Goal: Task Accomplishment & Management: Manage account settings

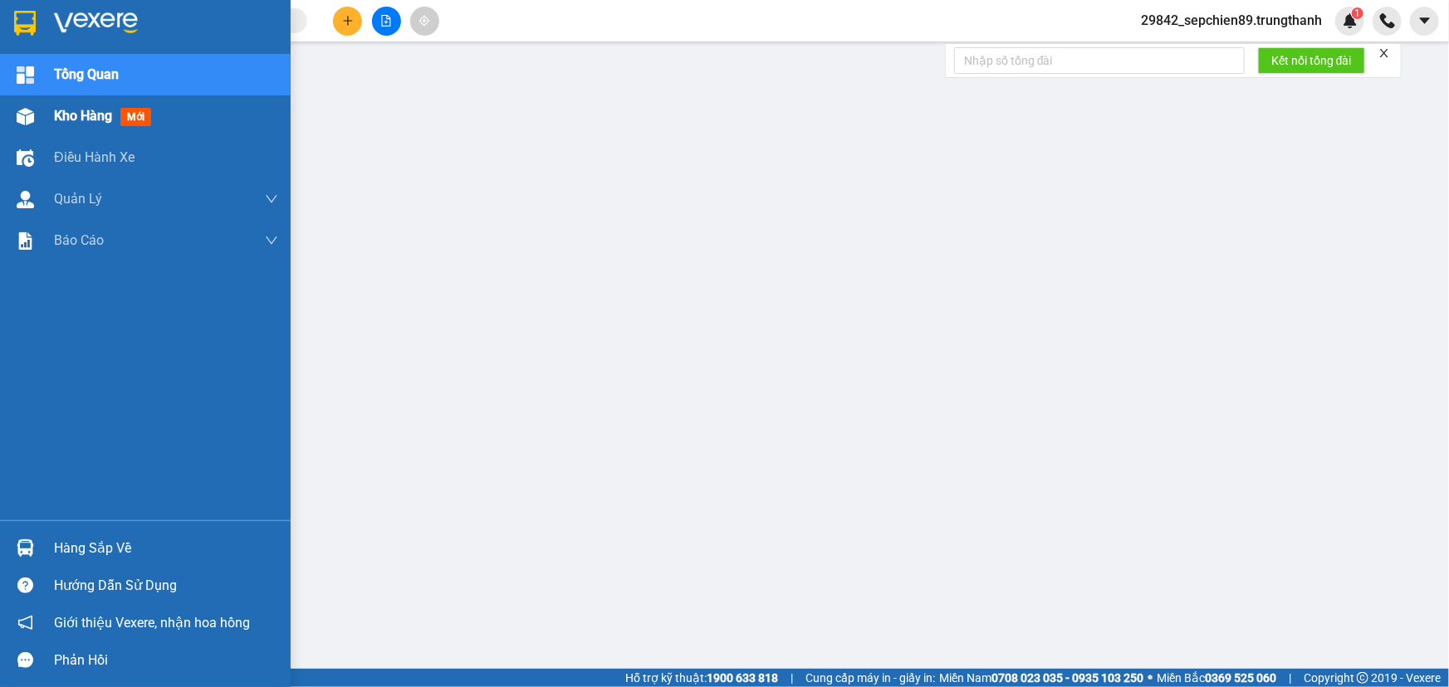
click at [29, 117] on img at bounding box center [25, 116] width 17 height 17
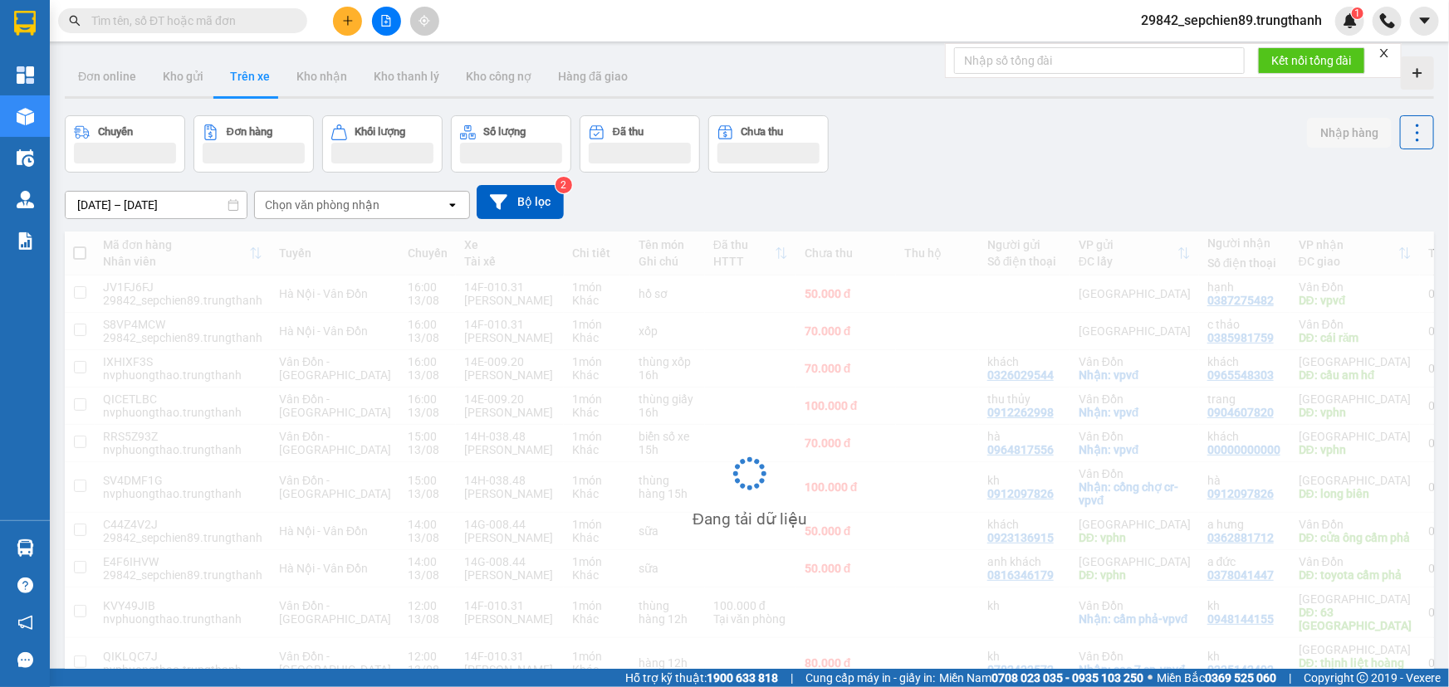
click at [115, 118] on button "Chuyến" at bounding box center [125, 143] width 120 height 57
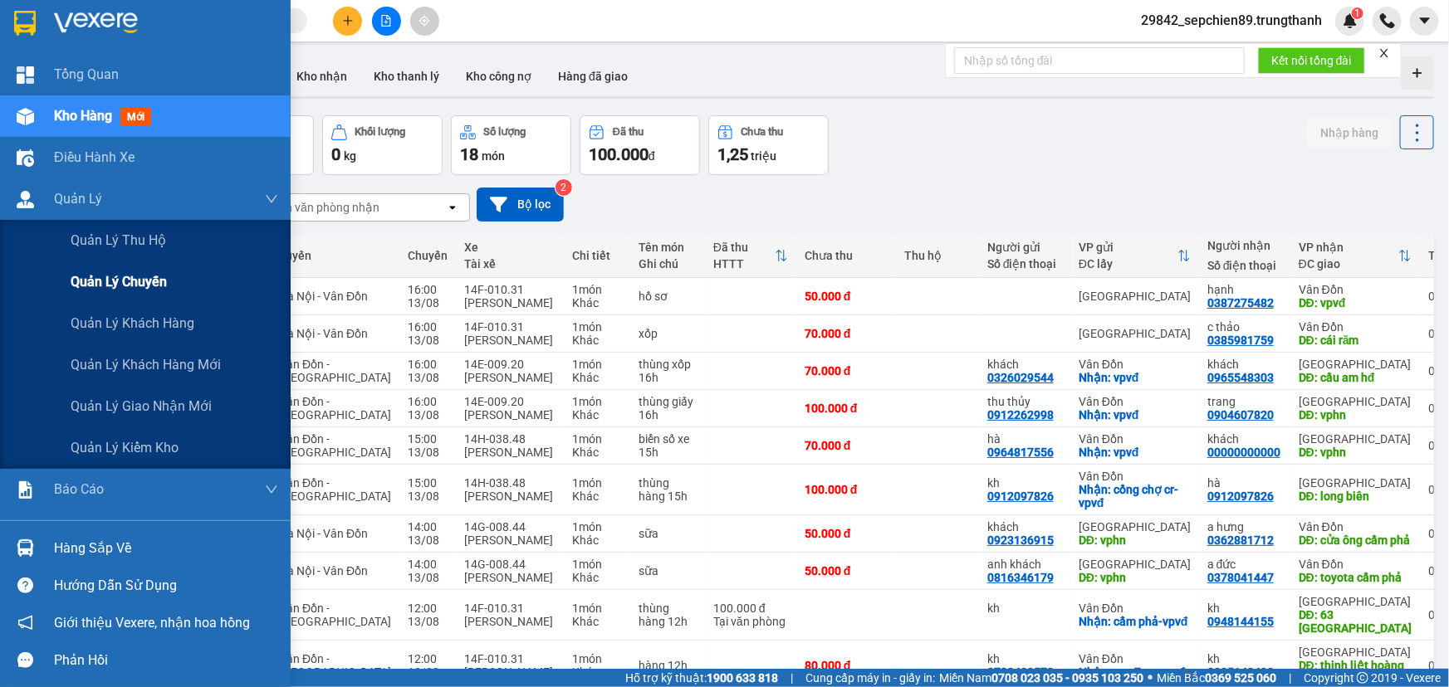
click at [131, 275] on span "Quản lý chuyến" at bounding box center [119, 281] width 96 height 21
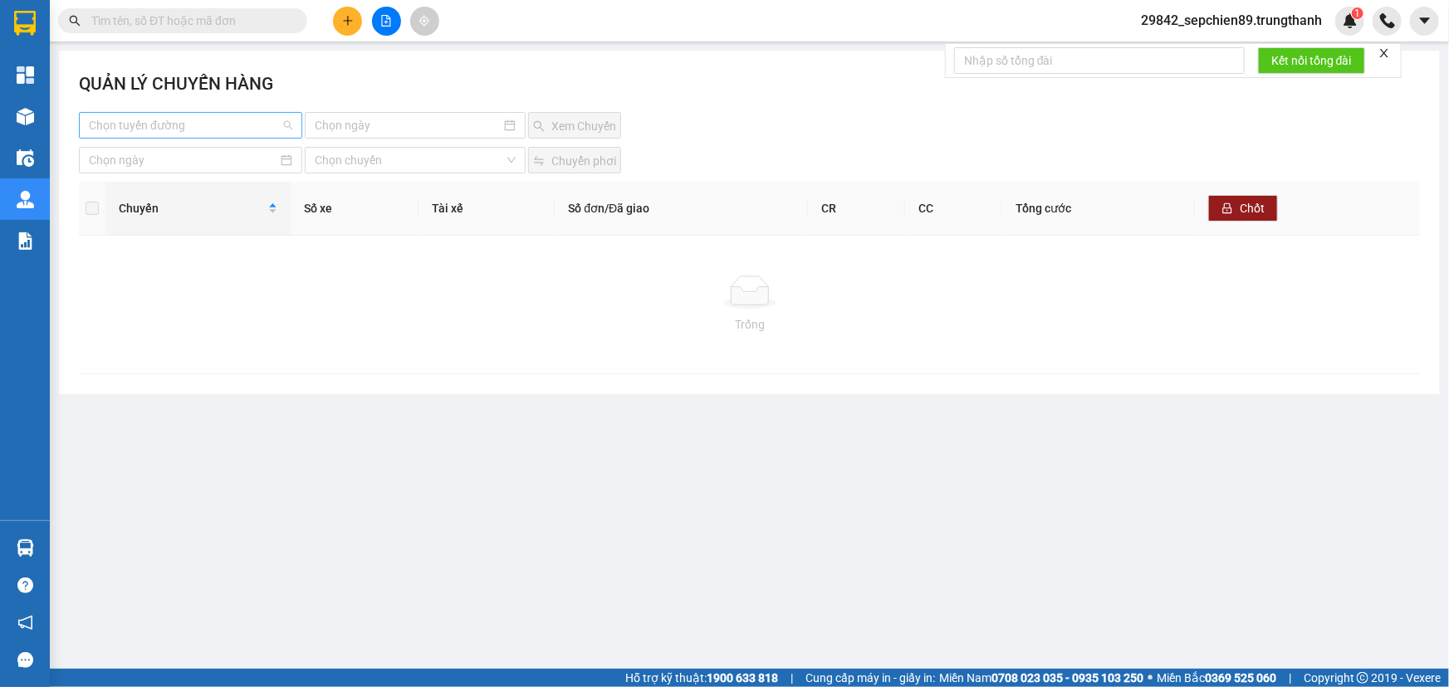
click at [241, 120] on input "search" at bounding box center [185, 125] width 192 height 25
click at [203, 183] on div "Vân Đồn - [GEOGRAPHIC_DATA]" at bounding box center [190, 185] width 203 height 18
click at [403, 117] on input at bounding box center [408, 125] width 186 height 18
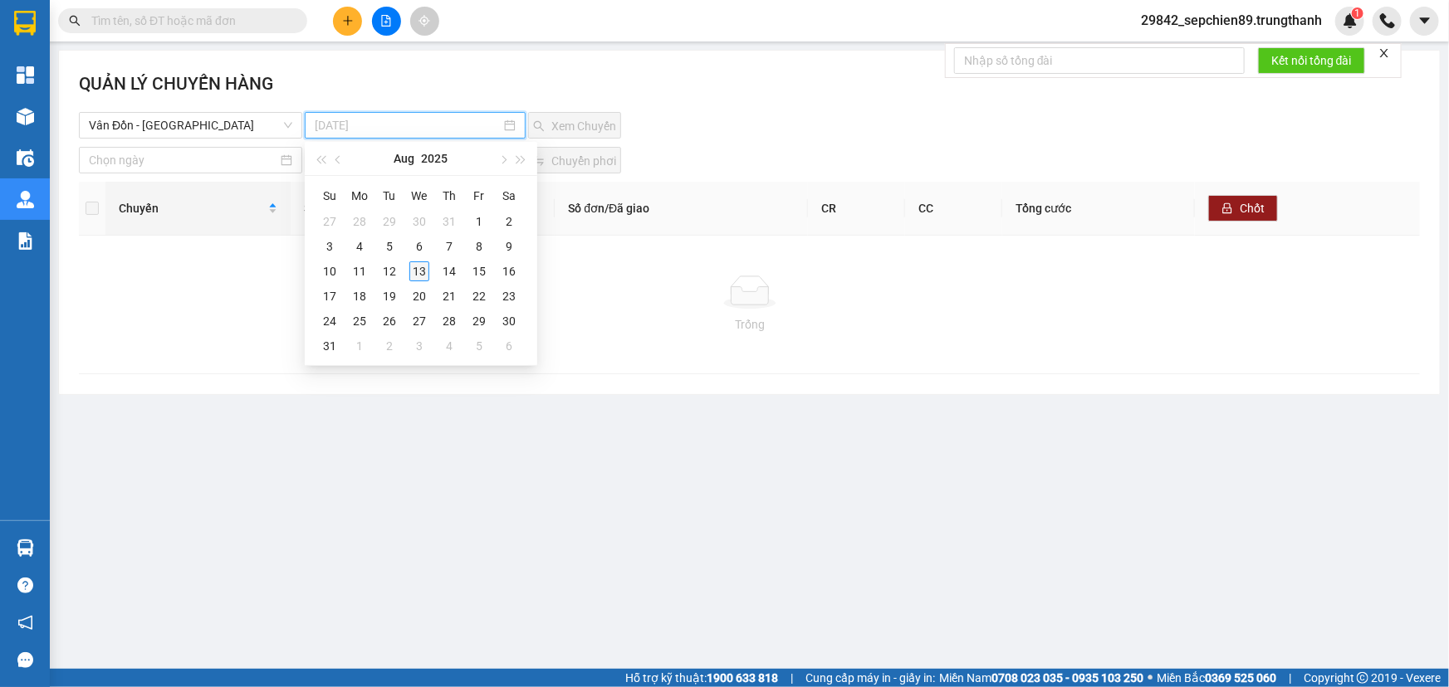
type input "[DATE]"
click at [423, 273] on div "13" at bounding box center [419, 272] width 20 height 20
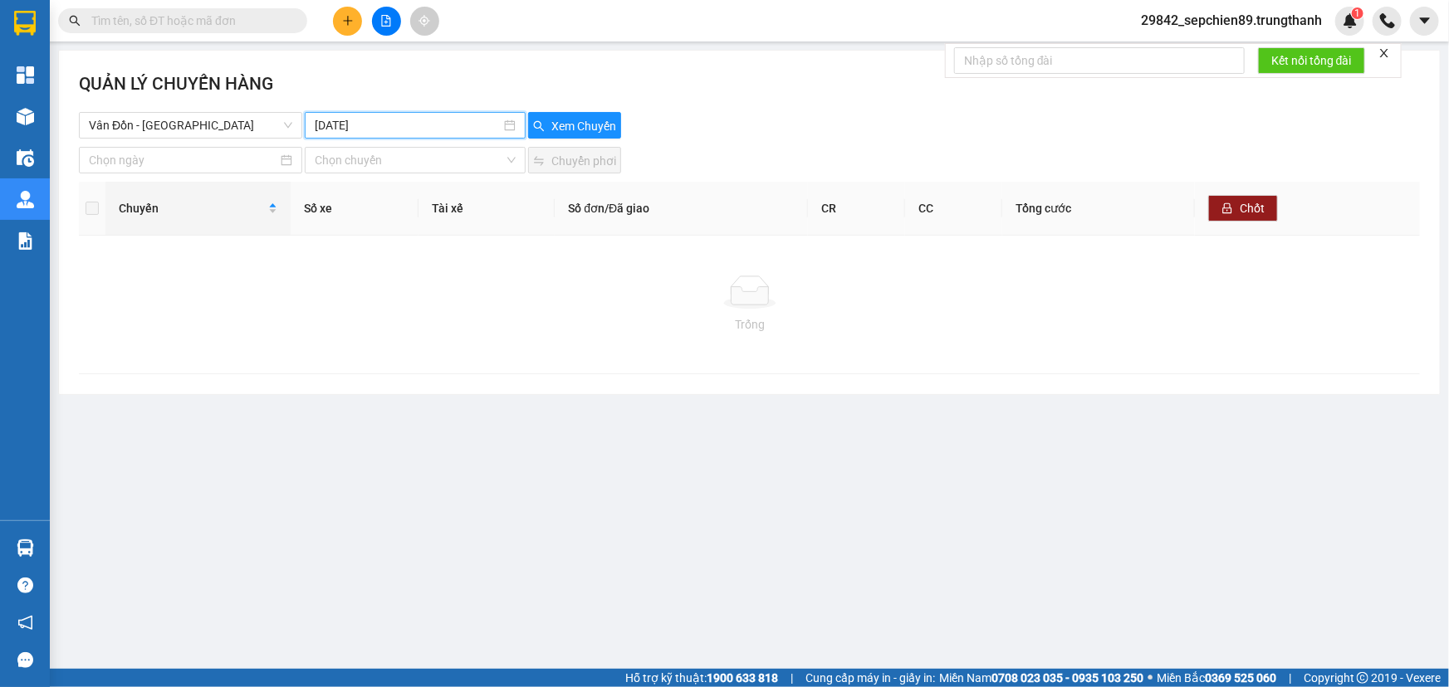
click at [560, 142] on div "QUẢN LÝ CHUYẾN HÀNG [GEOGRAPHIC_DATA] - [GEOGRAPHIC_DATA] [DATE] Xem Chuyến Chọ…" at bounding box center [749, 223] width 1381 height 344
click at [572, 128] on span "Xem Chuyến" at bounding box center [583, 126] width 65 height 18
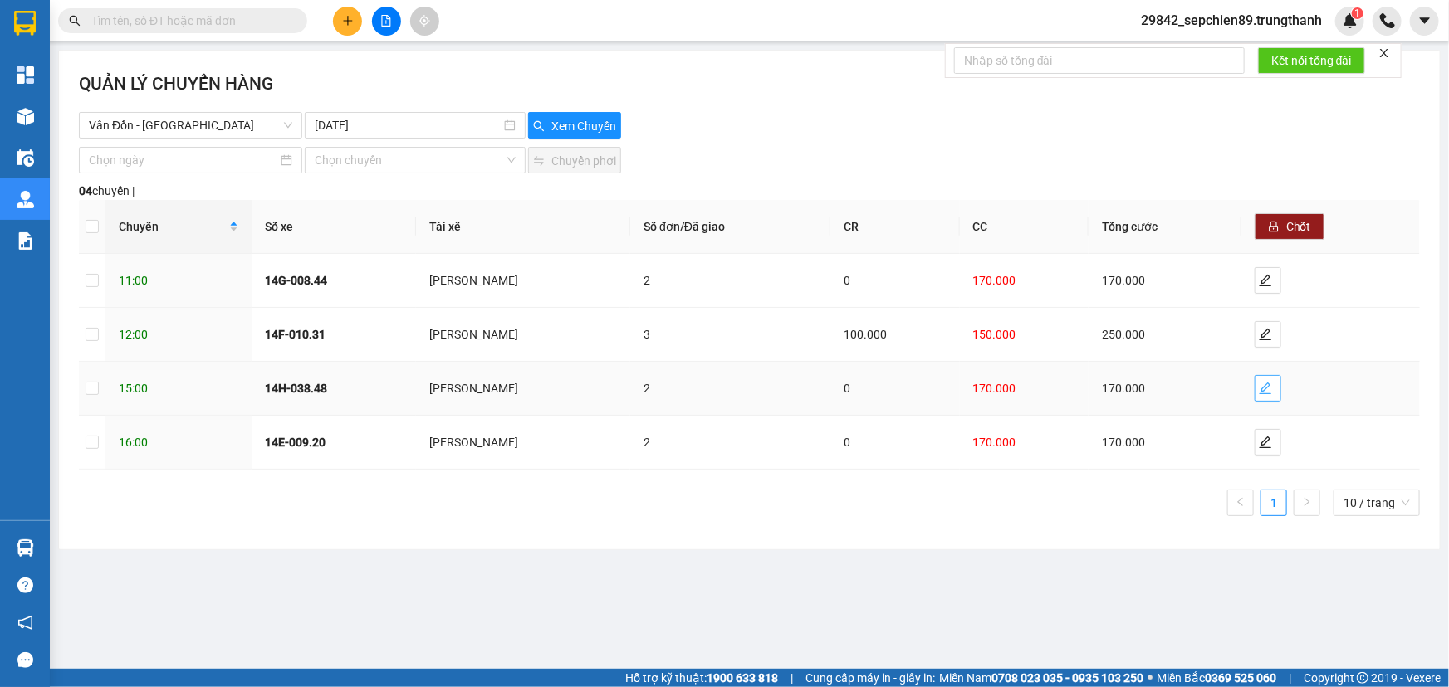
click at [1272, 389] on icon "edit" at bounding box center [1265, 388] width 13 height 13
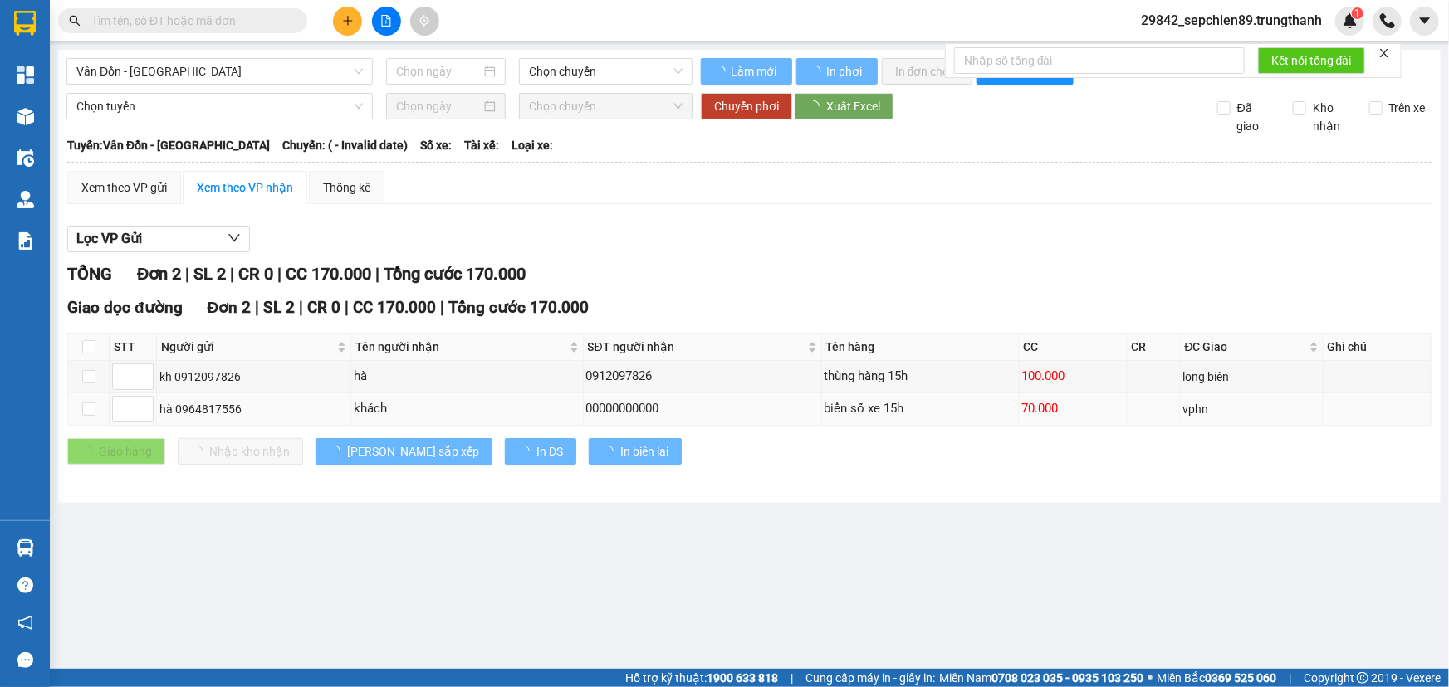
type input "[DATE]"
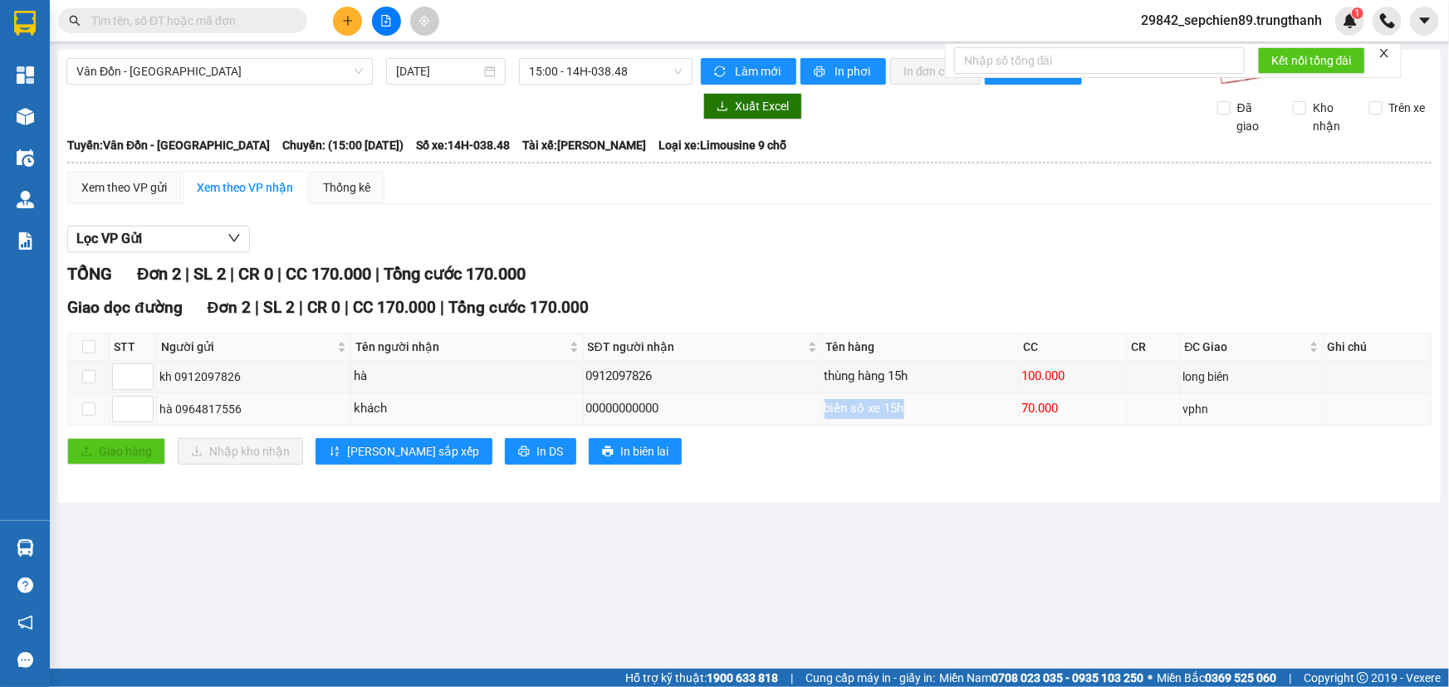
drag, startPoint x: 745, startPoint y: 406, endPoint x: 954, endPoint y: 411, distance: 209.3
click at [954, 411] on tr "hà 0964817556 khách 00000000000 biển số xe 15h 70.000 vphn" at bounding box center [749, 410] width 1363 height 32
click at [941, 412] on div "biển số xe 15h" at bounding box center [920, 409] width 192 height 20
drag, startPoint x: 921, startPoint y: 412, endPoint x: 375, endPoint y: 412, distance: 545.5
click at [389, 412] on tr "hà 0964817556 khách 00000000000 biển số xe 15h 70.000 vphn" at bounding box center [749, 410] width 1363 height 32
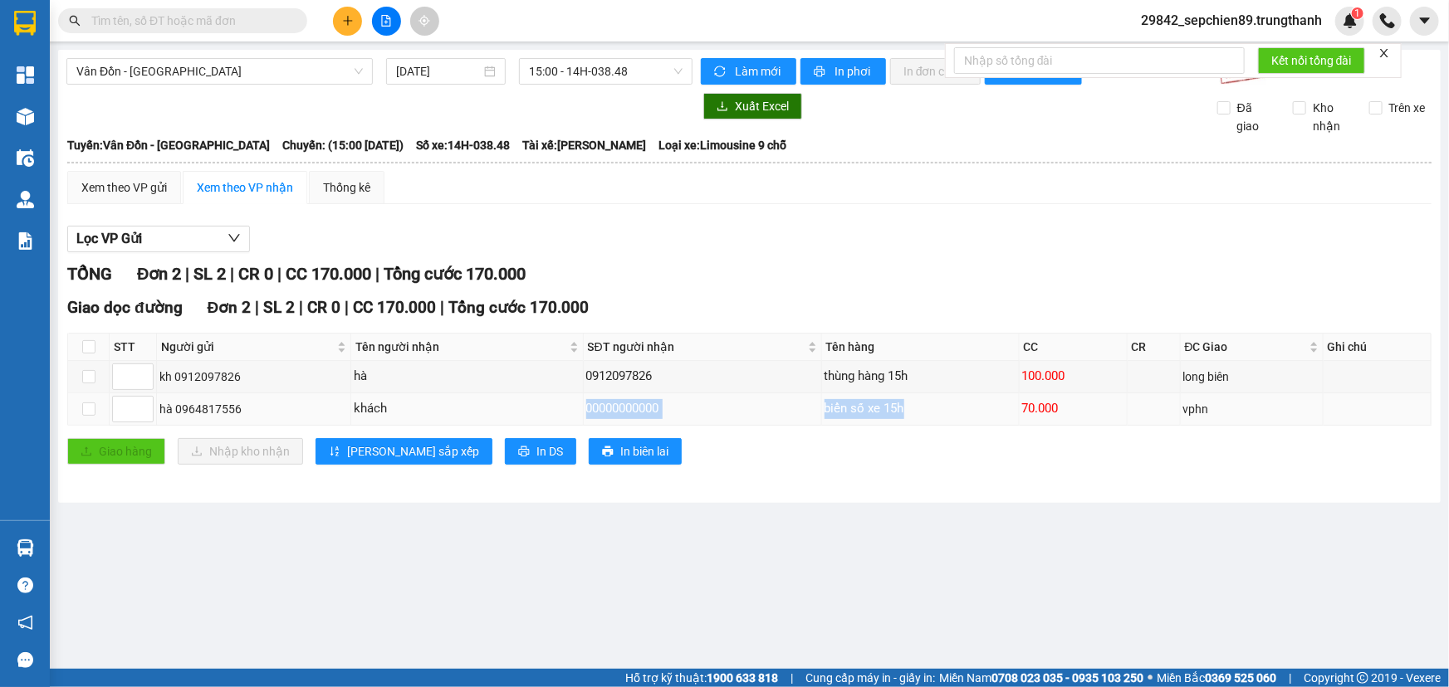
click at [375, 412] on div "khách" at bounding box center [467, 409] width 227 height 20
drag, startPoint x: 373, startPoint y: 410, endPoint x: 765, endPoint y: 408, distance: 391.9
click at [752, 408] on tr "hà 0964817556 khách 00000000000 biển số xe 15h 70.000 vphn" at bounding box center [749, 410] width 1363 height 32
click at [770, 408] on div "00000000000" at bounding box center [702, 409] width 232 height 20
drag, startPoint x: 1129, startPoint y: 412, endPoint x: 736, endPoint y: 412, distance: 393.5
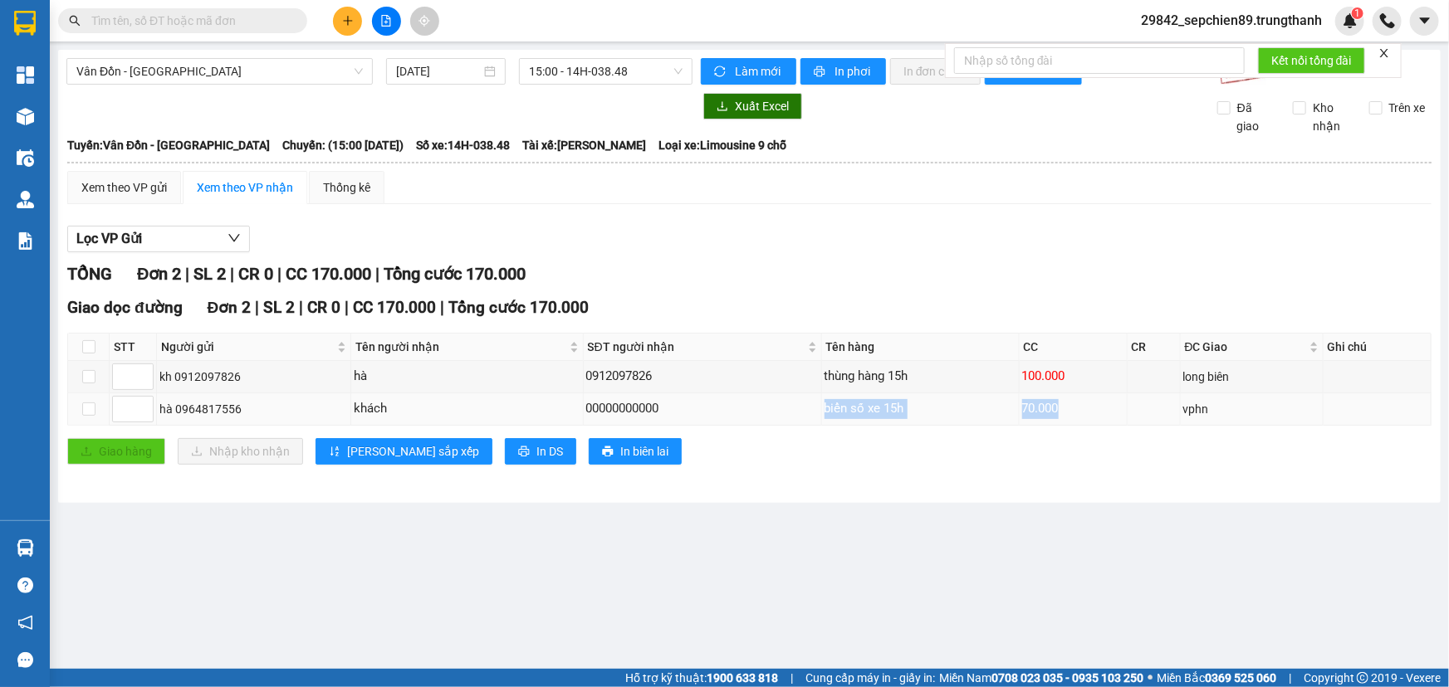
click at [736, 412] on tr "hà 0964817556 khách 00000000000 biển số xe 15h 70.000 vphn" at bounding box center [749, 410] width 1363 height 32
click at [736, 412] on div "00000000000" at bounding box center [702, 409] width 232 height 20
drag, startPoint x: 1089, startPoint y: 407, endPoint x: 1182, endPoint y: 403, distance: 93.1
click at [1181, 404] on tr "hà 0964817556 khách 00000000000 biển số xe 15h 70.000 vphn" at bounding box center [749, 410] width 1363 height 32
click at [1196, 403] on div "vphn" at bounding box center [1251, 409] width 137 height 18
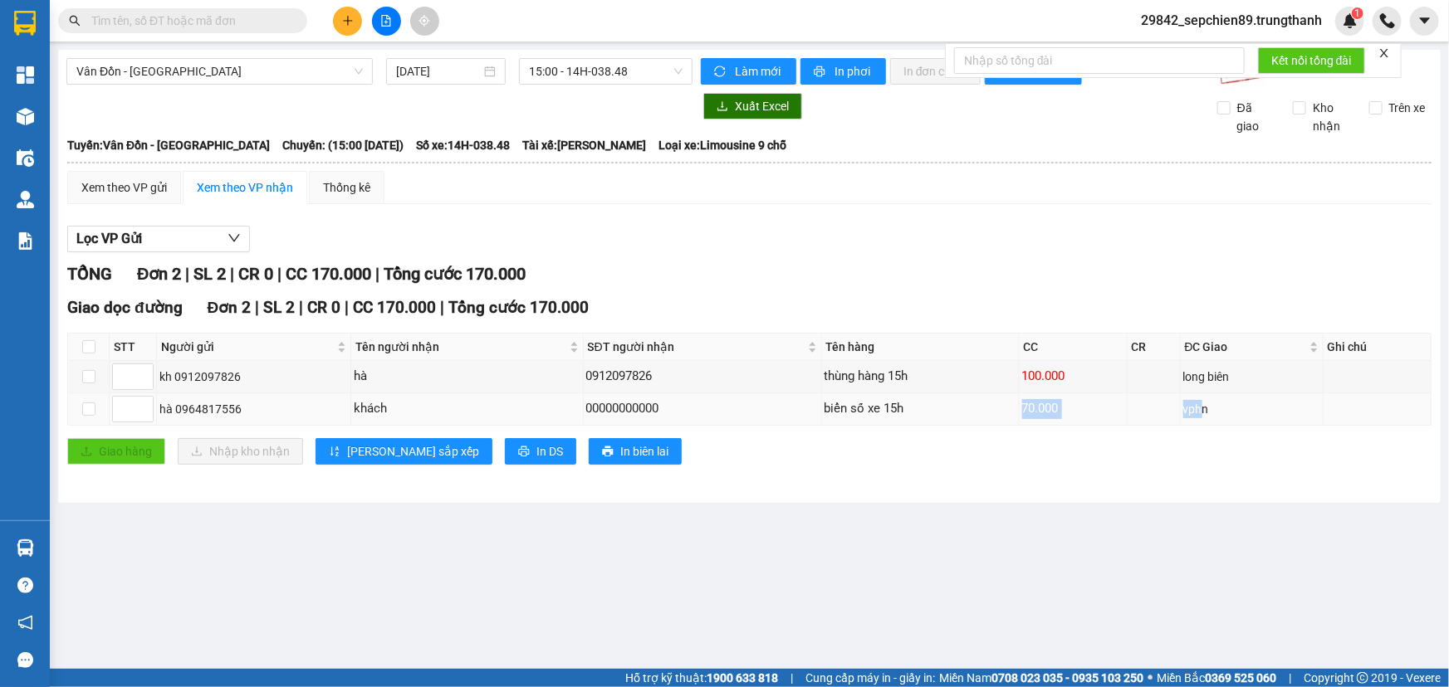
drag, startPoint x: 1201, startPoint y: 400, endPoint x: 835, endPoint y: 400, distance: 366.1
click at [855, 400] on tr "hà 0964817556 khách 00000000000 biển số xe 15h 70.000 vphn" at bounding box center [749, 410] width 1363 height 32
click at [829, 400] on div "biển số xe 15h" at bounding box center [920, 409] width 192 height 20
drag, startPoint x: 759, startPoint y: 400, endPoint x: 412, endPoint y: 400, distance: 347.0
click at [425, 400] on tr "hà 0964817556 khách 00000000000 biển số xe 15h 70.000 vphn" at bounding box center [749, 410] width 1363 height 32
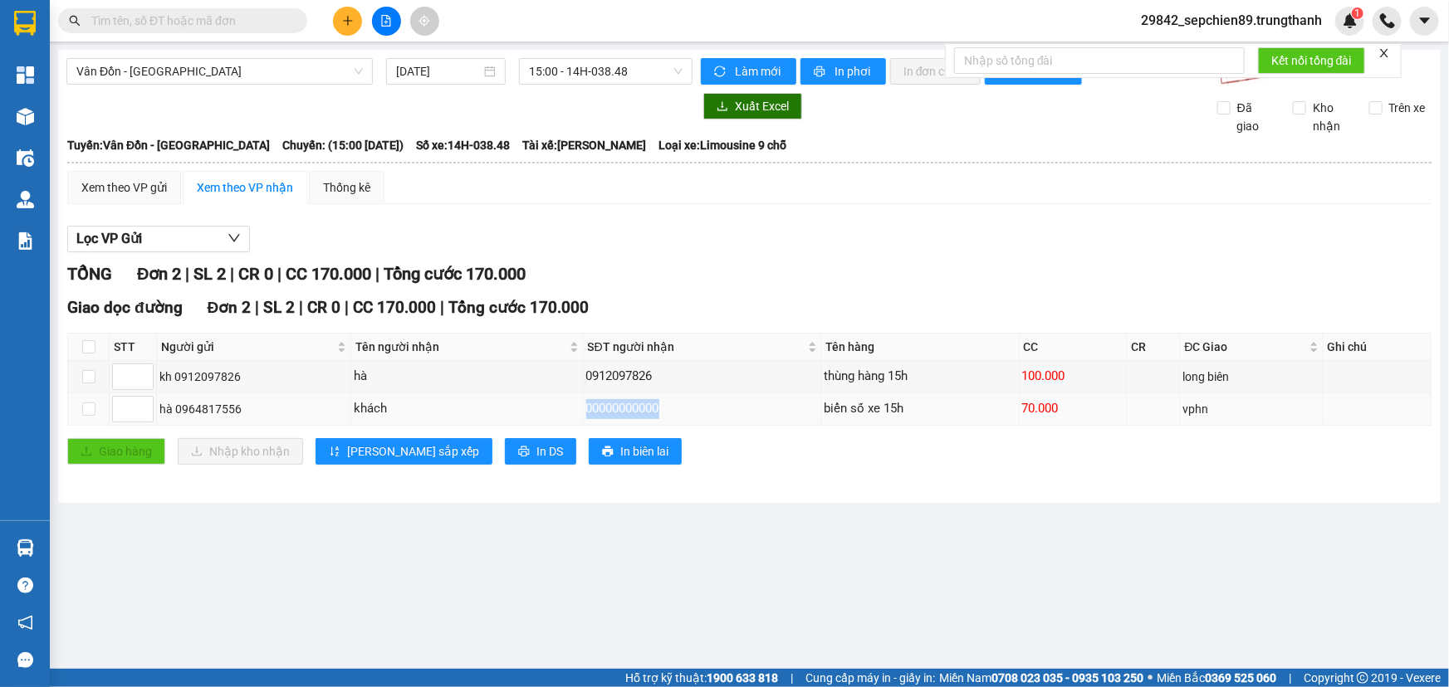
click at [412, 400] on div "khách" at bounding box center [467, 409] width 227 height 20
drag, startPoint x: 321, startPoint y: 402, endPoint x: 208, endPoint y: 402, distance: 112.9
click at [208, 402] on tr "hà 0964817556 khách 00000000000 biển số xe 15h 70.000 vphn" at bounding box center [749, 410] width 1363 height 32
click at [207, 402] on div "hà 0964817556" at bounding box center [253, 409] width 188 height 18
drag, startPoint x: 240, startPoint y: 402, endPoint x: 208, endPoint y: 404, distance: 32.5
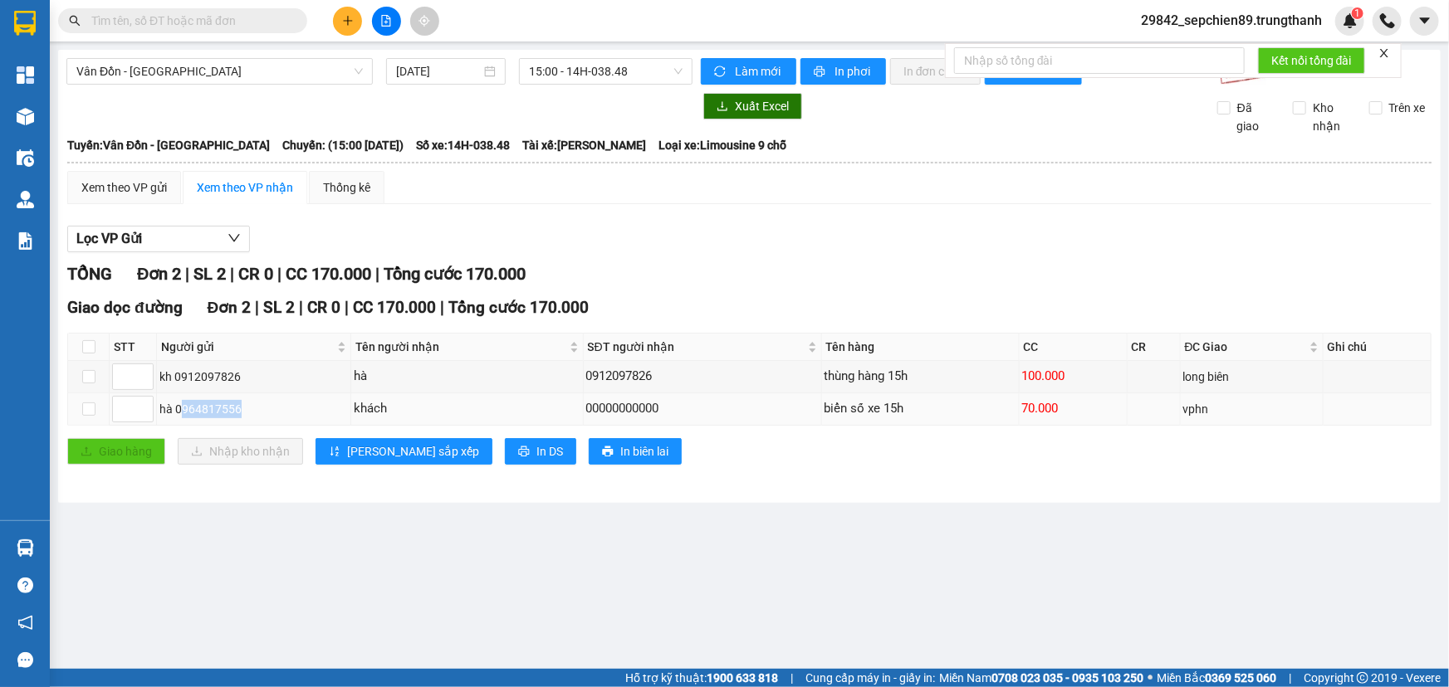
click at [125, 404] on tr "hà 0964817556 khách 00000000000 biển số xe 15h 70.000 vphn" at bounding box center [749, 410] width 1363 height 32
click at [208, 404] on div "hà 0964817556" at bounding box center [253, 409] width 188 height 18
drag, startPoint x: 74, startPoint y: 404, endPoint x: 99, endPoint y: 404, distance: 24.9
click at [71, 404] on tr "hà 0964817556 khách 00000000000 biển số xe 15h 70.000 vphn" at bounding box center [749, 410] width 1363 height 32
click at [223, 404] on div "hà 0964817556" at bounding box center [253, 409] width 188 height 18
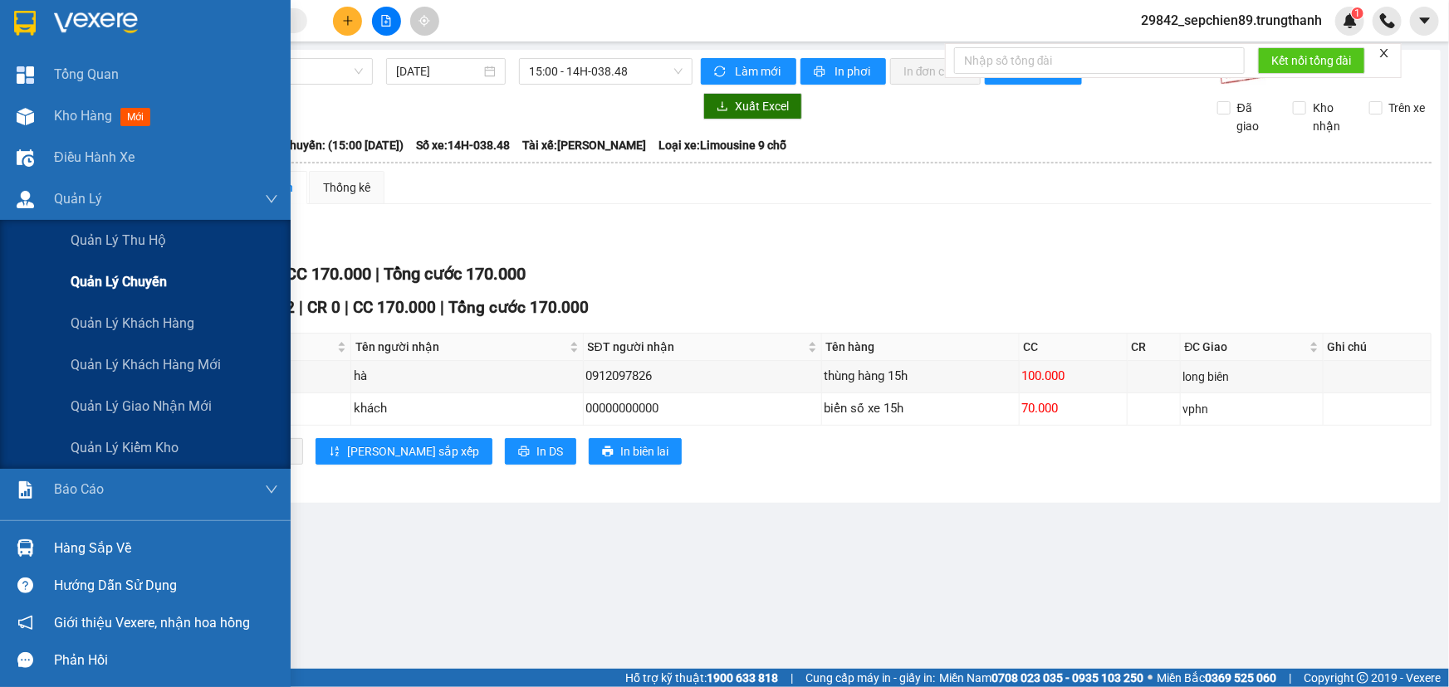
click at [133, 290] on span "Quản lý chuyến" at bounding box center [119, 281] width 96 height 21
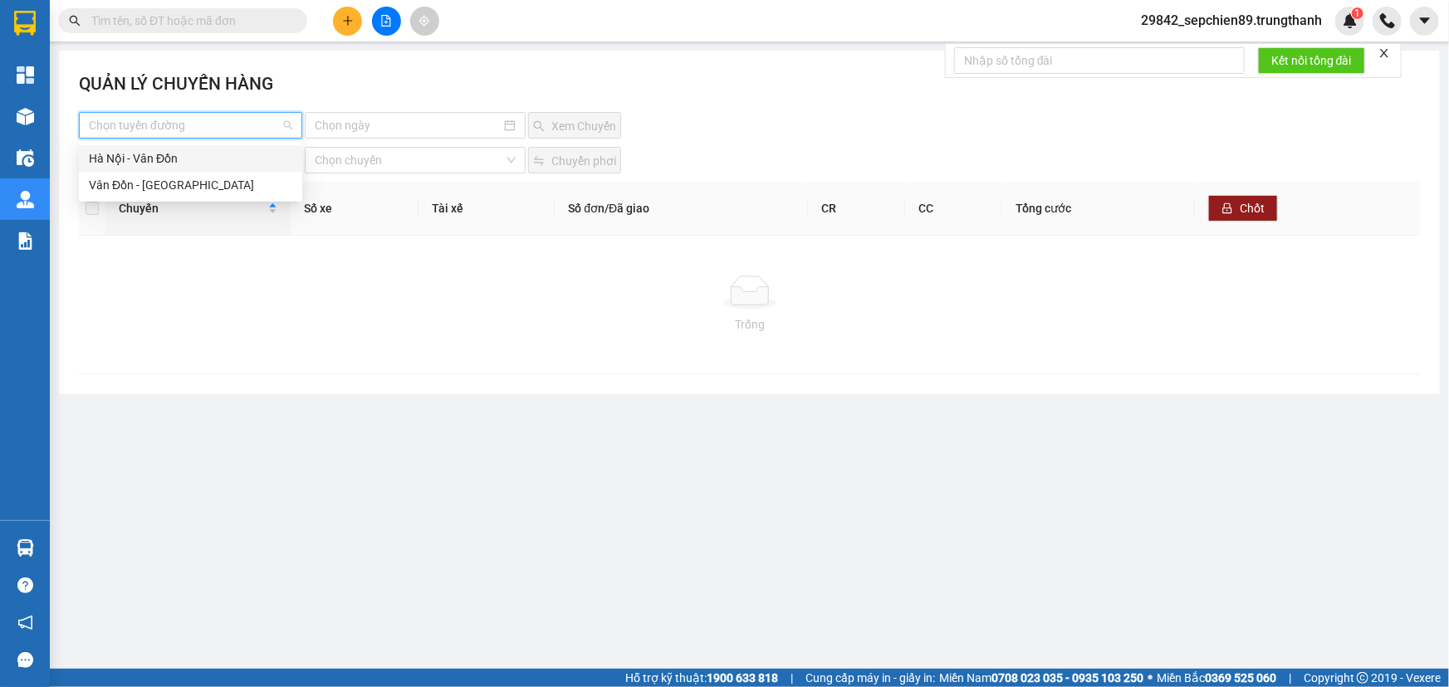
click at [217, 133] on input "search" at bounding box center [185, 125] width 192 height 25
click at [166, 183] on div "Vân Đồn - [GEOGRAPHIC_DATA]" at bounding box center [190, 185] width 203 height 18
click at [423, 115] on div at bounding box center [415, 125] width 221 height 27
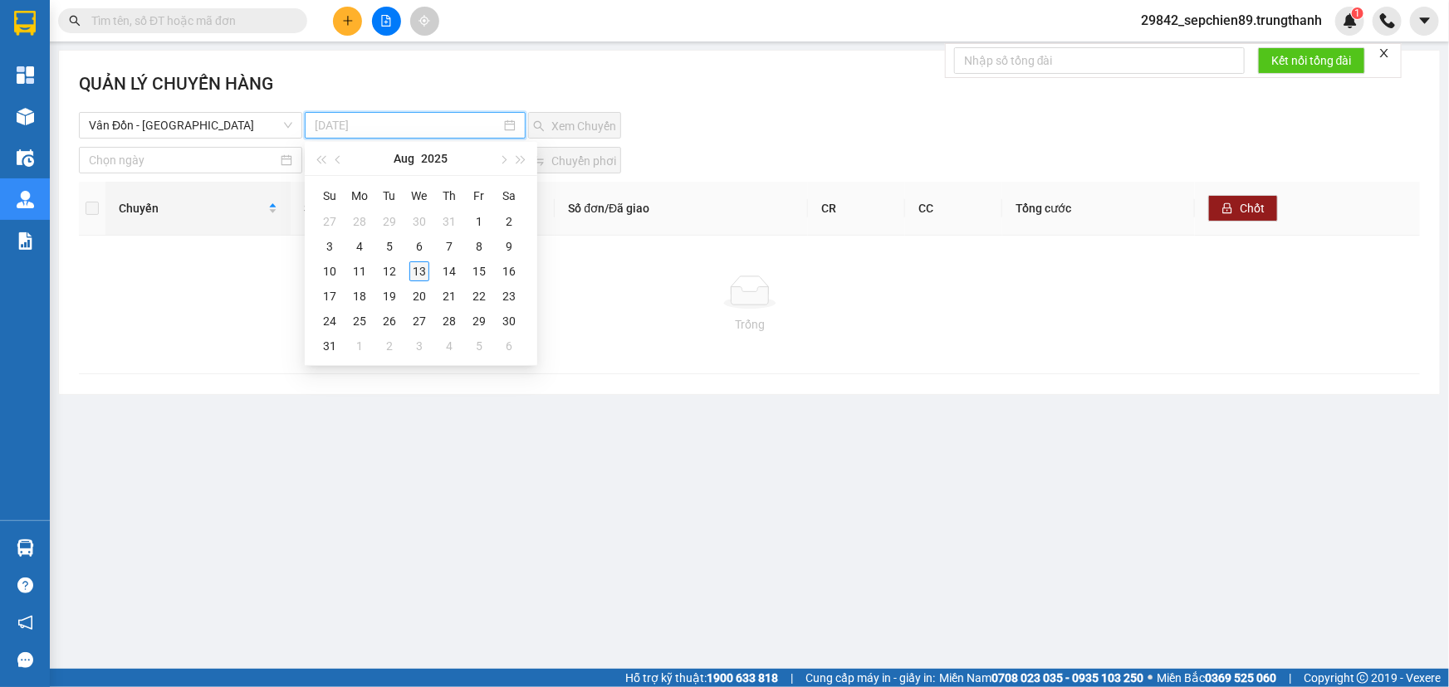
drag, startPoint x: 417, startPoint y: 272, endPoint x: 476, endPoint y: 274, distance: 59.0
click at [418, 273] on div "13" at bounding box center [419, 272] width 20 height 20
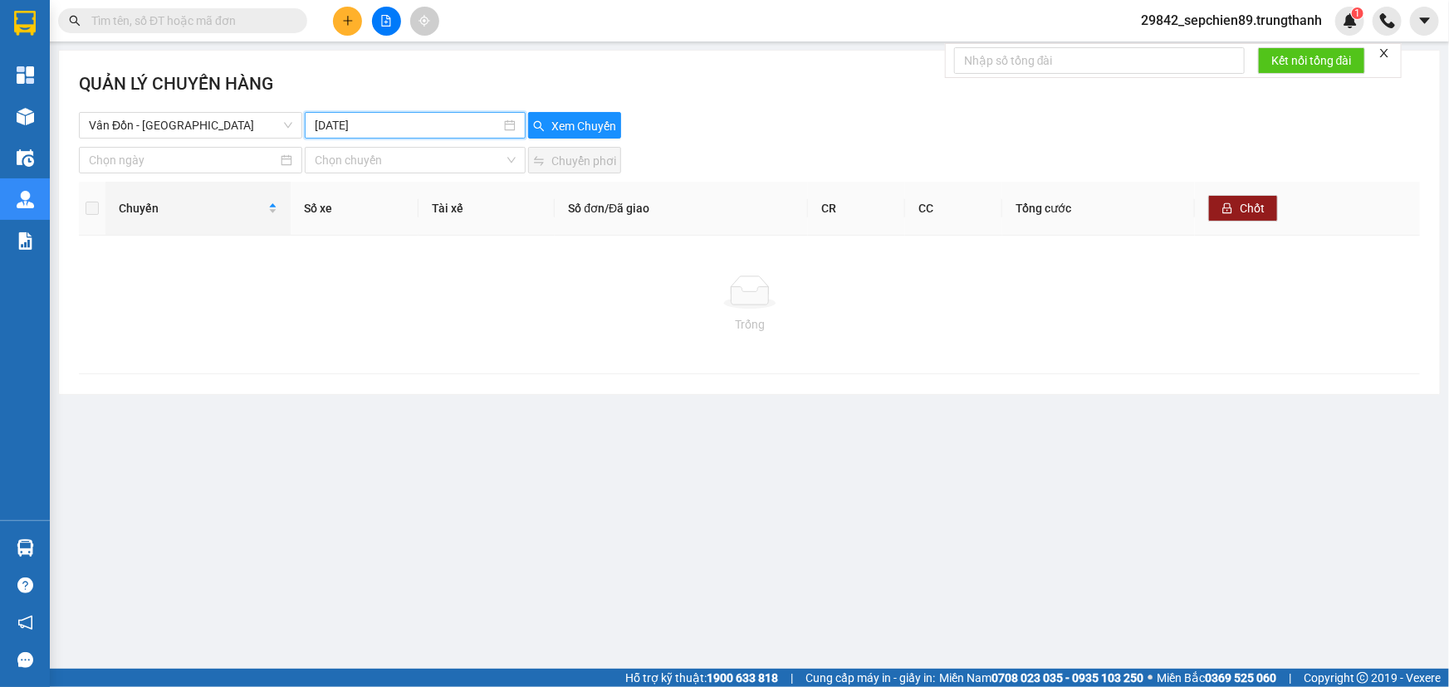
click at [409, 126] on input "[DATE]" at bounding box center [408, 125] width 186 height 18
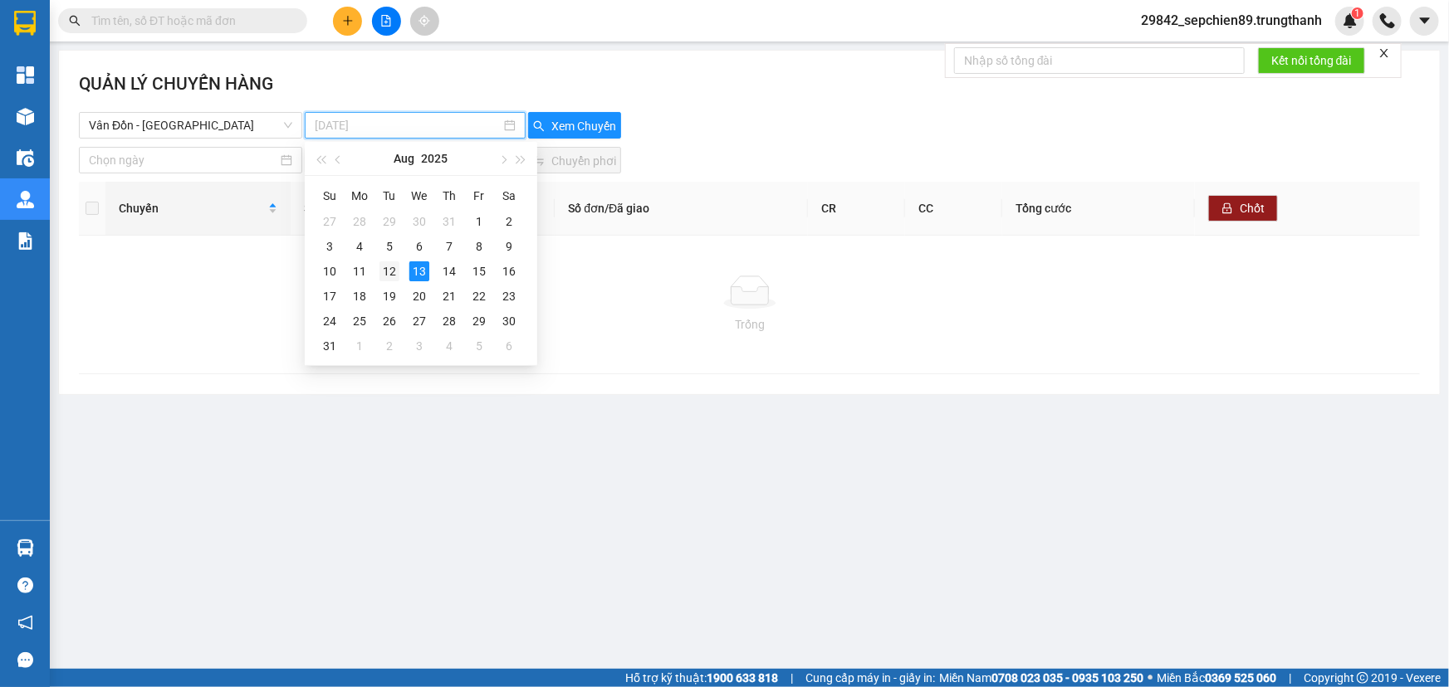
type input "[DATE]"
click at [392, 263] on div "12" at bounding box center [389, 272] width 20 height 20
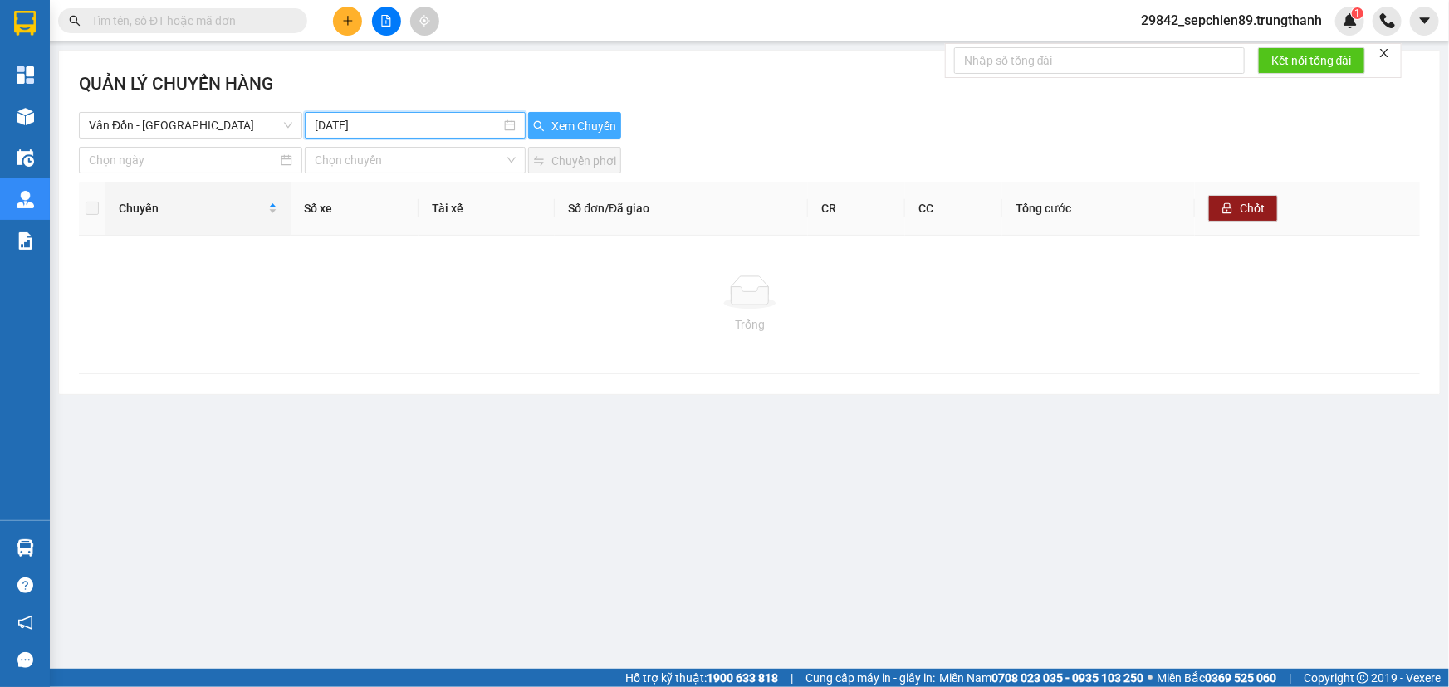
click at [575, 118] on span "Xem Chuyến" at bounding box center [583, 126] width 65 height 18
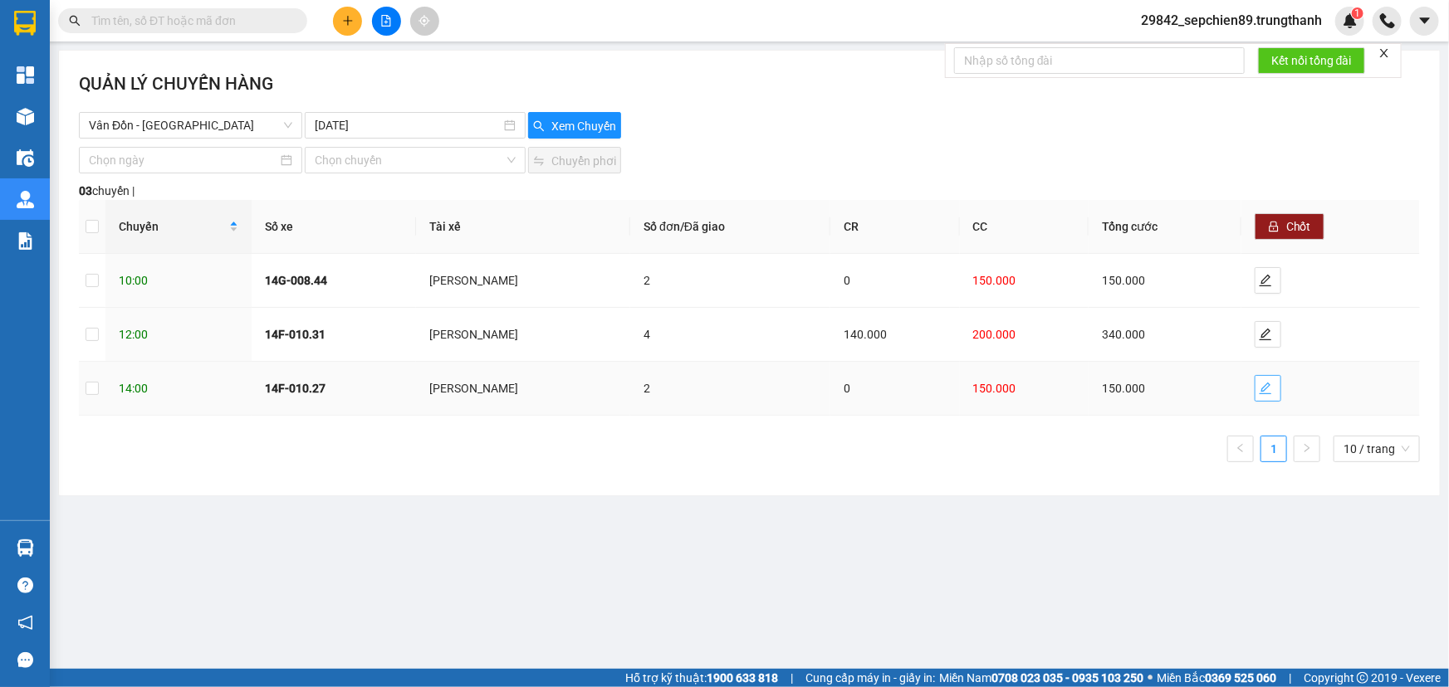
click at [1278, 390] on span "edit" at bounding box center [1267, 388] width 25 height 13
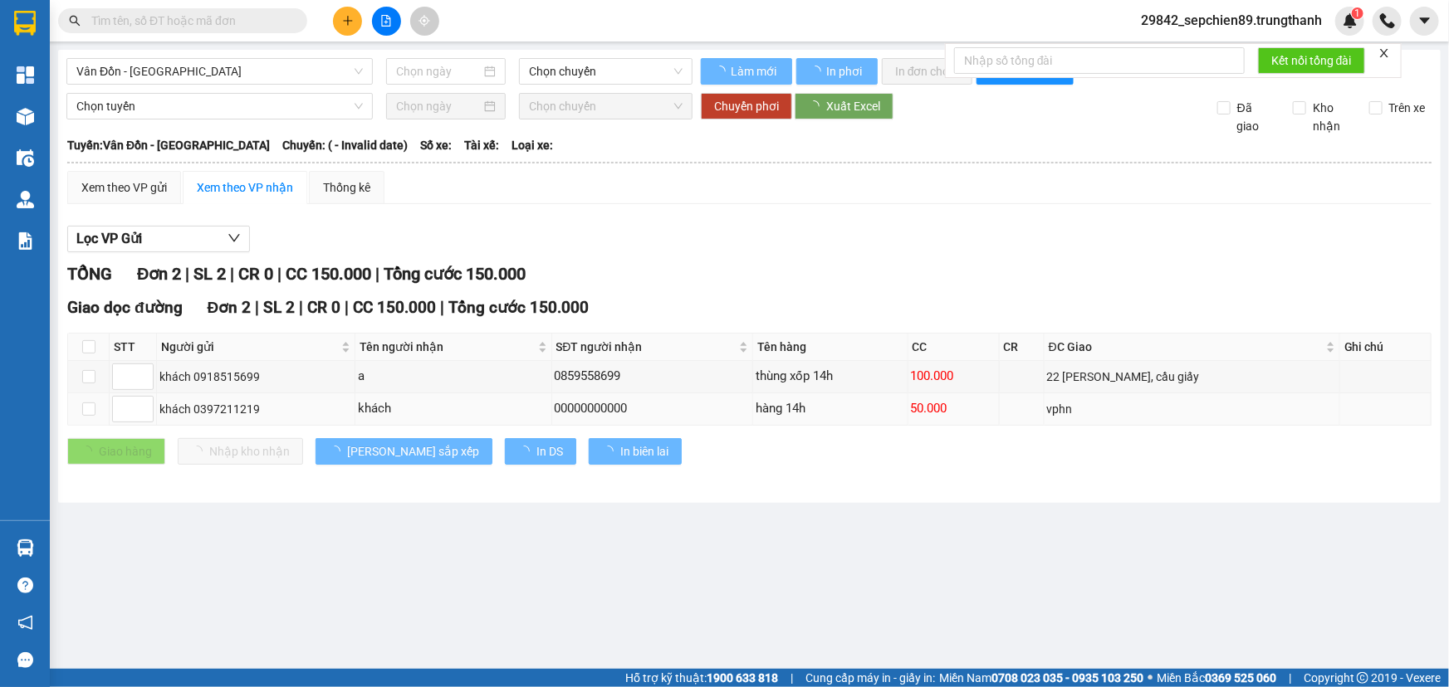
type input "[DATE]"
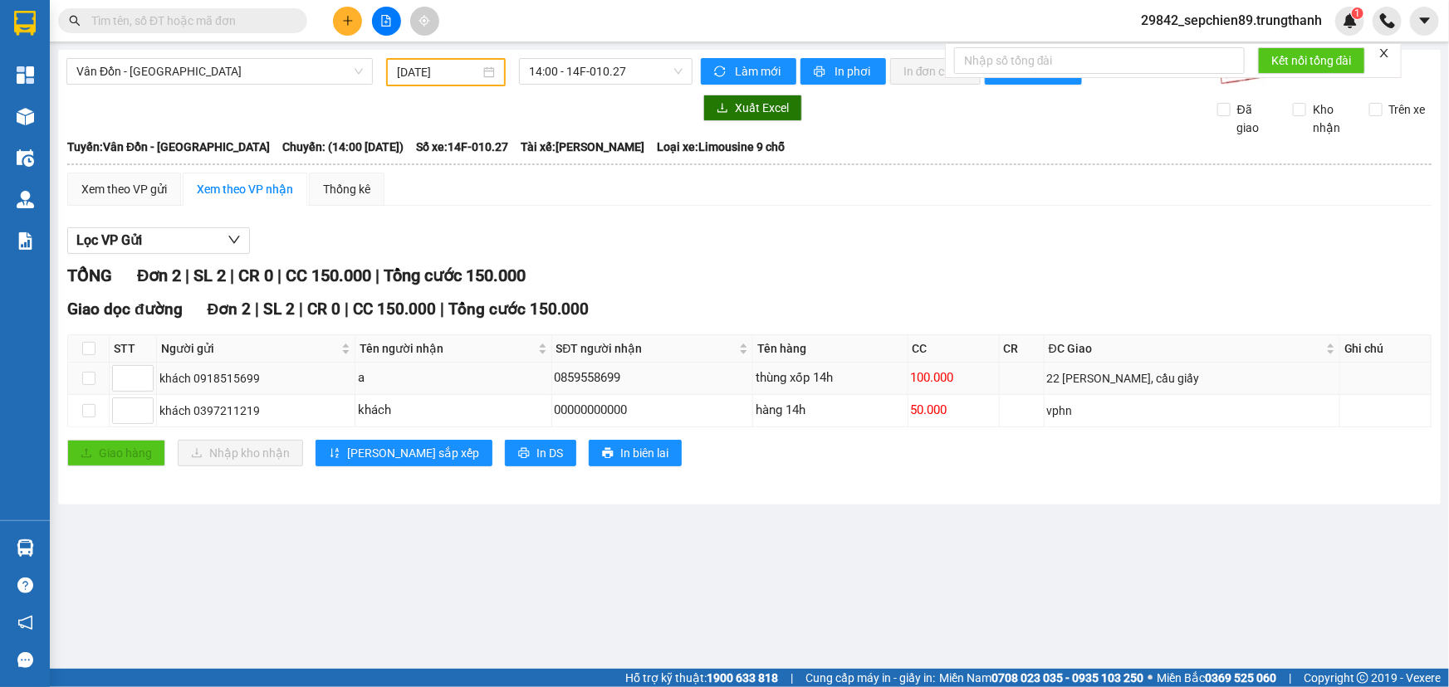
click at [1029, 378] on td at bounding box center [1022, 379] width 45 height 32
drag, startPoint x: 966, startPoint y: 378, endPoint x: 820, endPoint y: 378, distance: 145.3
click at [821, 378] on tr "khách 0918515699 a 0859558699 thùng xốp 14h 100.000 22 dương đình nghệ, [GEOGRA…" at bounding box center [749, 379] width 1363 height 32
click at [898, 371] on div "thùng xốp 14h" at bounding box center [830, 379] width 149 height 20
drag, startPoint x: 902, startPoint y: 371, endPoint x: 986, endPoint y: 382, distance: 83.7
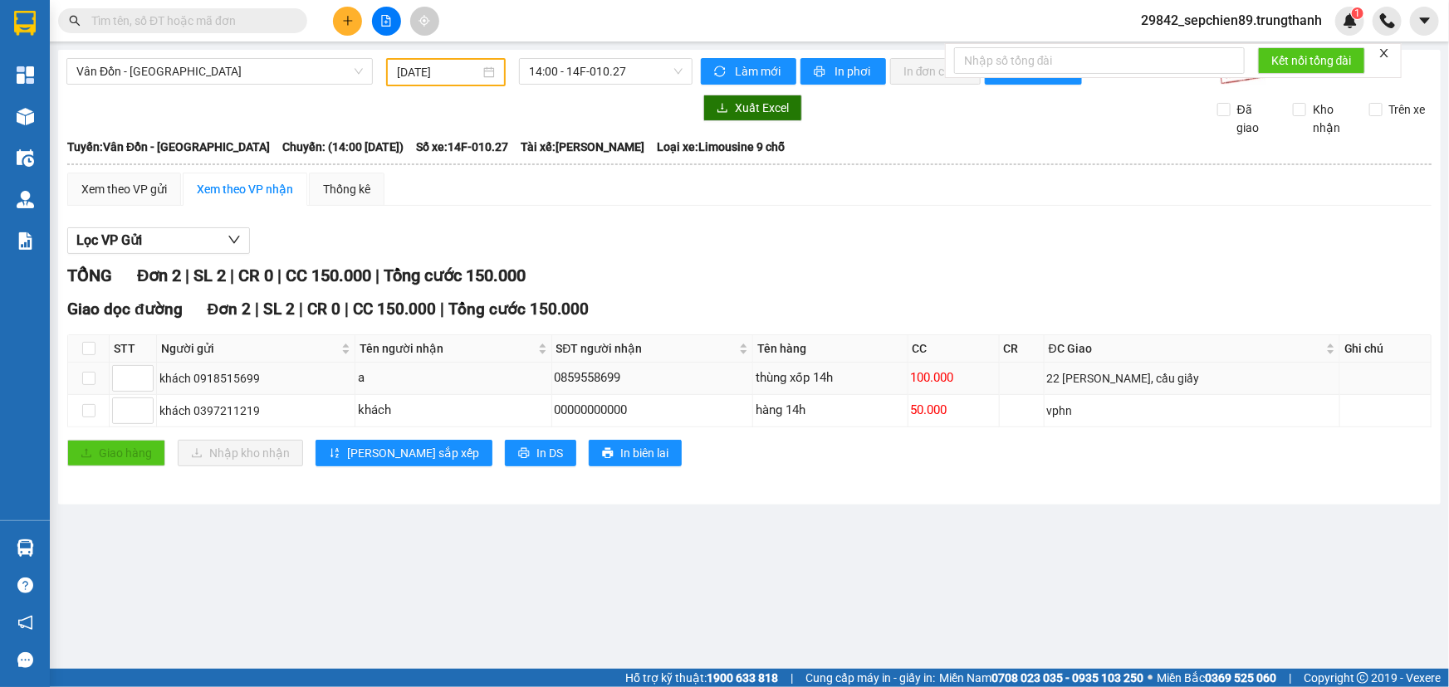
click at [986, 382] on tr "khách 0918515699 a 0859558699 thùng xốp 14h 100.000 22 dương đình nghệ, [GEOGRA…" at bounding box center [749, 379] width 1363 height 32
click at [986, 382] on div "100.000" at bounding box center [954, 379] width 86 height 20
drag, startPoint x: 958, startPoint y: 376, endPoint x: 506, endPoint y: 412, distance: 453.9
click at [518, 412] on tbody "khách 0918515699 a 0859558699 thùng xốp 14h 100.000 22 dương đình nghệ, cầu giấ…" at bounding box center [749, 395] width 1363 height 65
click at [645, 384] on div "0859558699" at bounding box center [653, 379] width 196 height 20
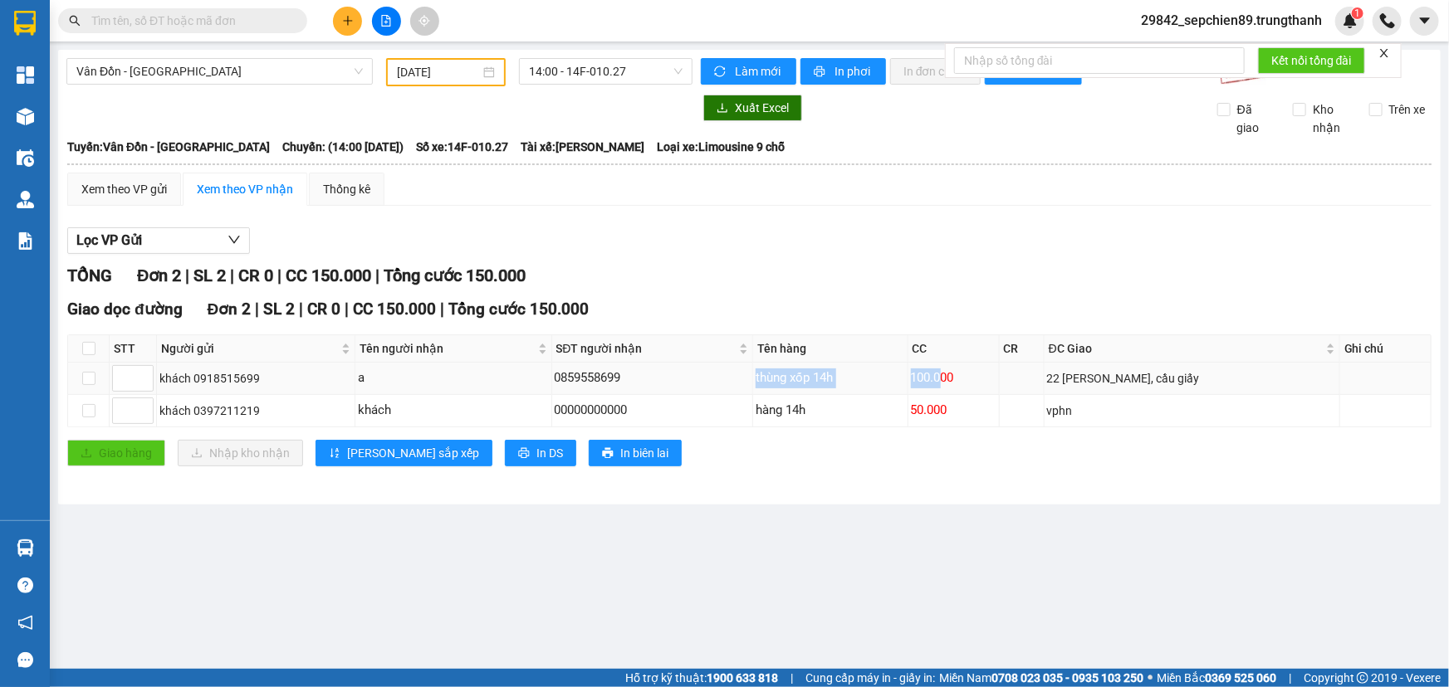
drag, startPoint x: 851, startPoint y: 381, endPoint x: 1024, endPoint y: 381, distance: 172.7
click at [991, 381] on tr "khách 0918515699 a 0859558699 thùng xốp 14h 100.000 22 dương đình nghệ, [GEOGRA…" at bounding box center [749, 379] width 1363 height 32
click at [1024, 381] on td at bounding box center [1022, 379] width 45 height 32
drag, startPoint x: 858, startPoint y: 378, endPoint x: 680, endPoint y: 378, distance: 178.5
click at [718, 378] on tr "khách 0918515699 a 0859558699 thùng xốp 14h 100.000 22 dương đình nghệ, [GEOGRA…" at bounding box center [749, 379] width 1363 height 32
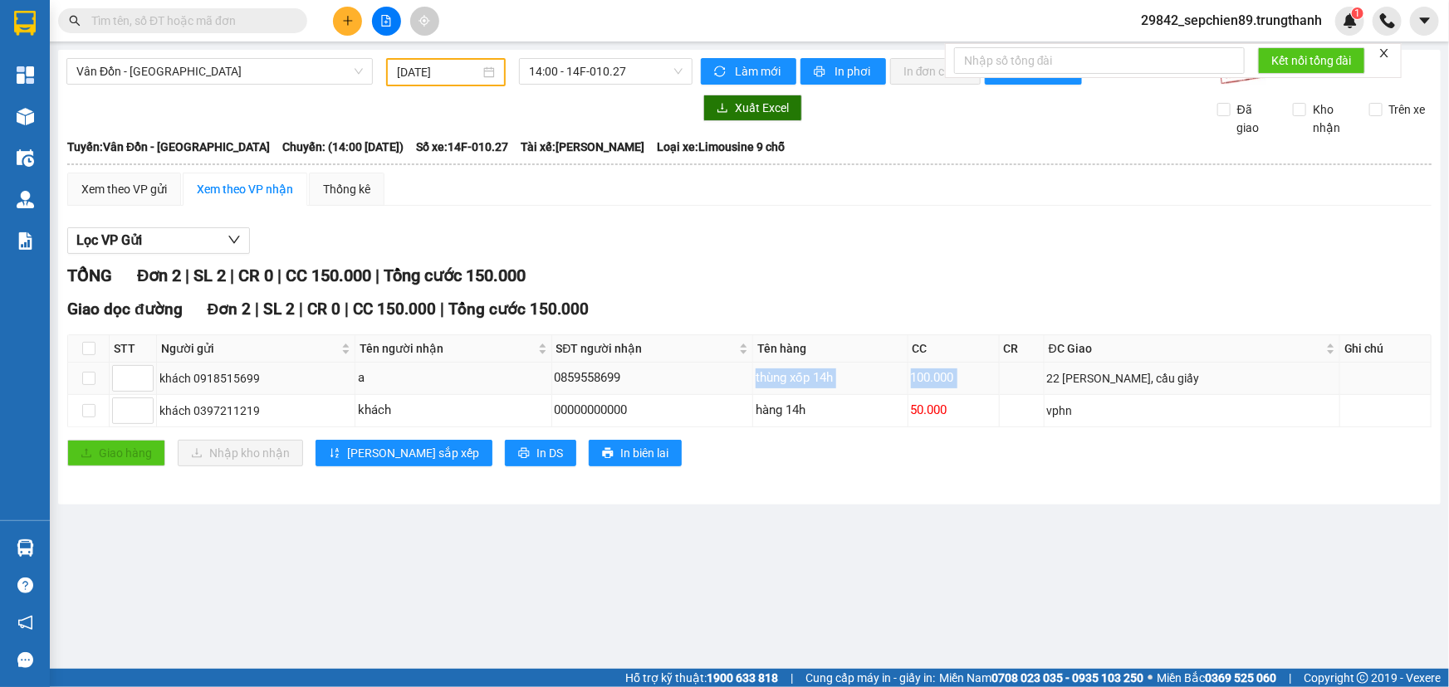
click at [678, 378] on div "0859558699" at bounding box center [653, 379] width 196 height 20
drag, startPoint x: 787, startPoint y: 364, endPoint x: 958, endPoint y: 364, distance: 171.0
click at [956, 364] on tr "khách 0918515699 a 0859558699 thùng xốp 14h 100.000 22 dương đình nghệ, [GEOGRA…" at bounding box center [749, 379] width 1363 height 32
click at [990, 369] on div "100.000" at bounding box center [954, 379] width 86 height 20
drag, startPoint x: 967, startPoint y: 398, endPoint x: 609, endPoint y: 400, distance: 358.7
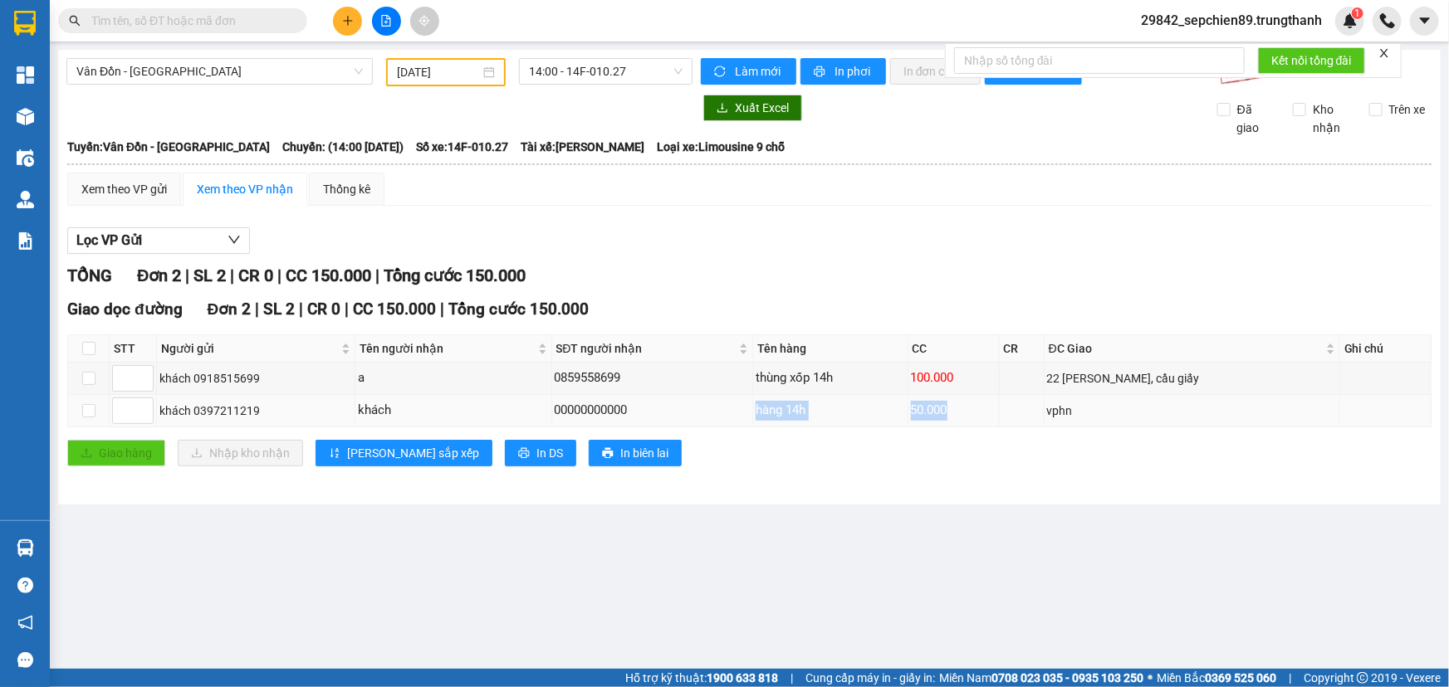
click at [614, 400] on tr "khách 0397211219 khách 00000000000 hàng 14h 50.000 vphn" at bounding box center [749, 411] width 1363 height 32
click at [574, 401] on div "00000000000" at bounding box center [653, 411] width 196 height 20
drag, startPoint x: 506, startPoint y: 402, endPoint x: 1151, endPoint y: 402, distance: 644.3
click at [1079, 402] on tr "khách 0397211219 khách 00000000000 hàng 14h 50.000 vphn" at bounding box center [749, 411] width 1363 height 32
click at [1175, 402] on div "vphn" at bounding box center [1192, 411] width 290 height 18
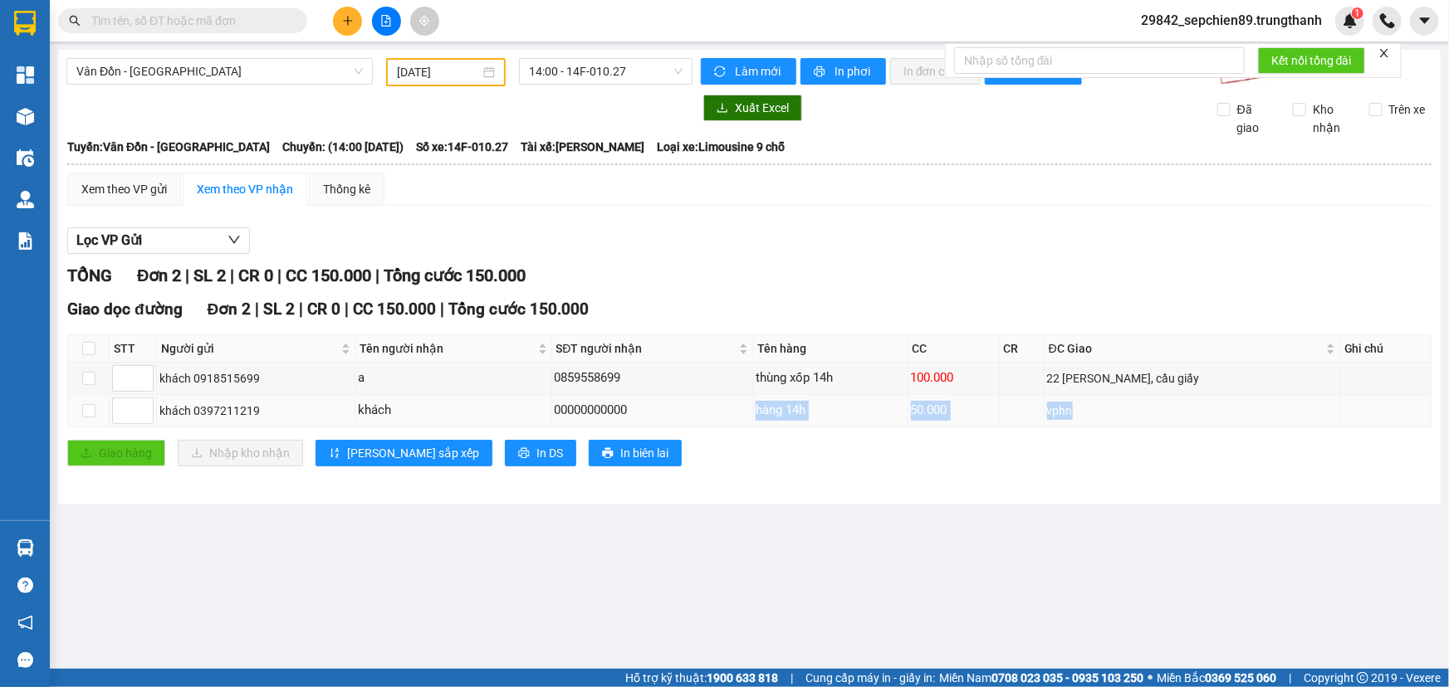
drag, startPoint x: 1098, startPoint y: 404, endPoint x: 555, endPoint y: 408, distance: 542.2
click at [558, 408] on tr "khách 0397211219 khách 00000000000 hàng 14h 50.000 vphn" at bounding box center [749, 411] width 1363 height 32
click at [555, 408] on div "00000000000" at bounding box center [653, 411] width 196 height 20
drag, startPoint x: 805, startPoint y: 408, endPoint x: 1258, endPoint y: 406, distance: 453.3
click at [1256, 408] on tr "khách 0397211219 khách 00000000000 hàng 14h 50.000 vphn" at bounding box center [749, 411] width 1363 height 32
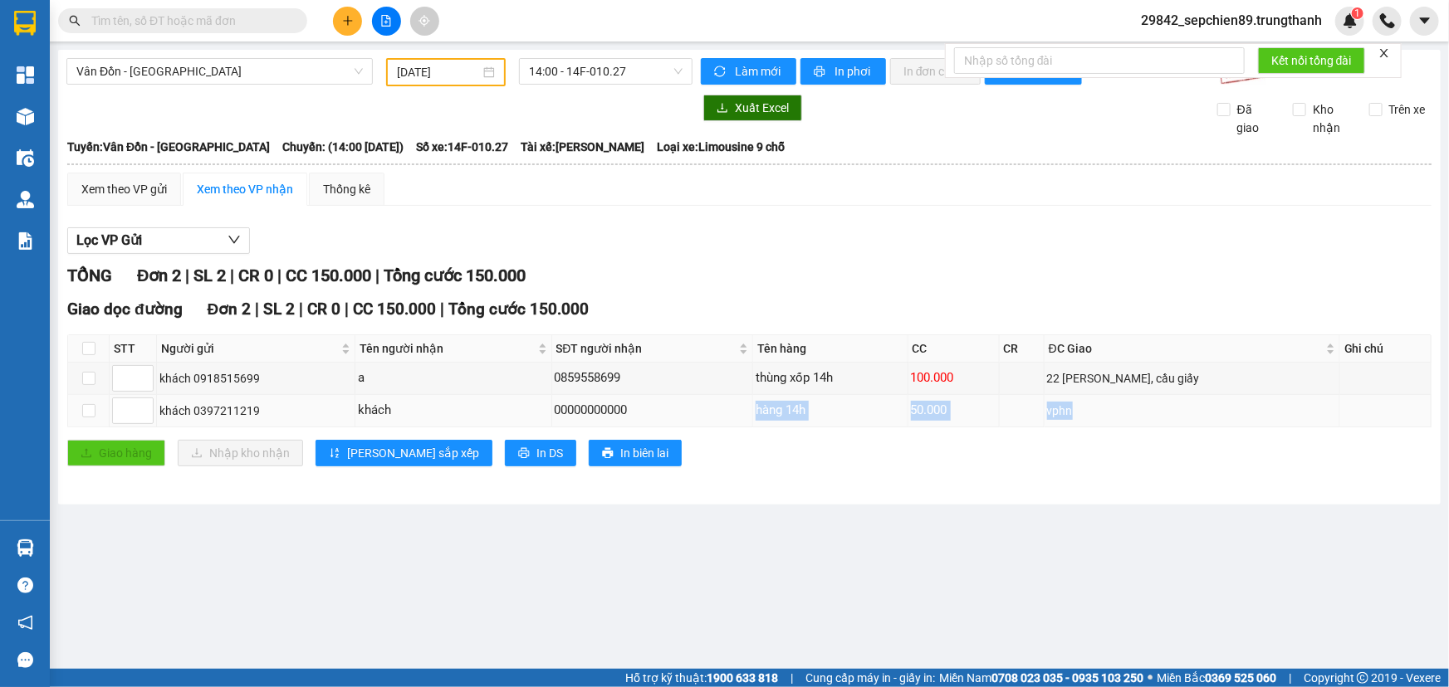
click at [1258, 406] on div "vphn" at bounding box center [1192, 411] width 290 height 18
drag, startPoint x: 747, startPoint y: 403, endPoint x: 224, endPoint y: 409, distance: 523.1
click at [236, 407] on tr "khách 0397211219 khách 00000000000 hàng 14h 50.000 vphn" at bounding box center [749, 411] width 1363 height 32
click at [223, 409] on div "khách 0397211219" at bounding box center [255, 411] width 193 height 18
drag, startPoint x: 501, startPoint y: 367, endPoint x: 870, endPoint y: 385, distance: 369.9
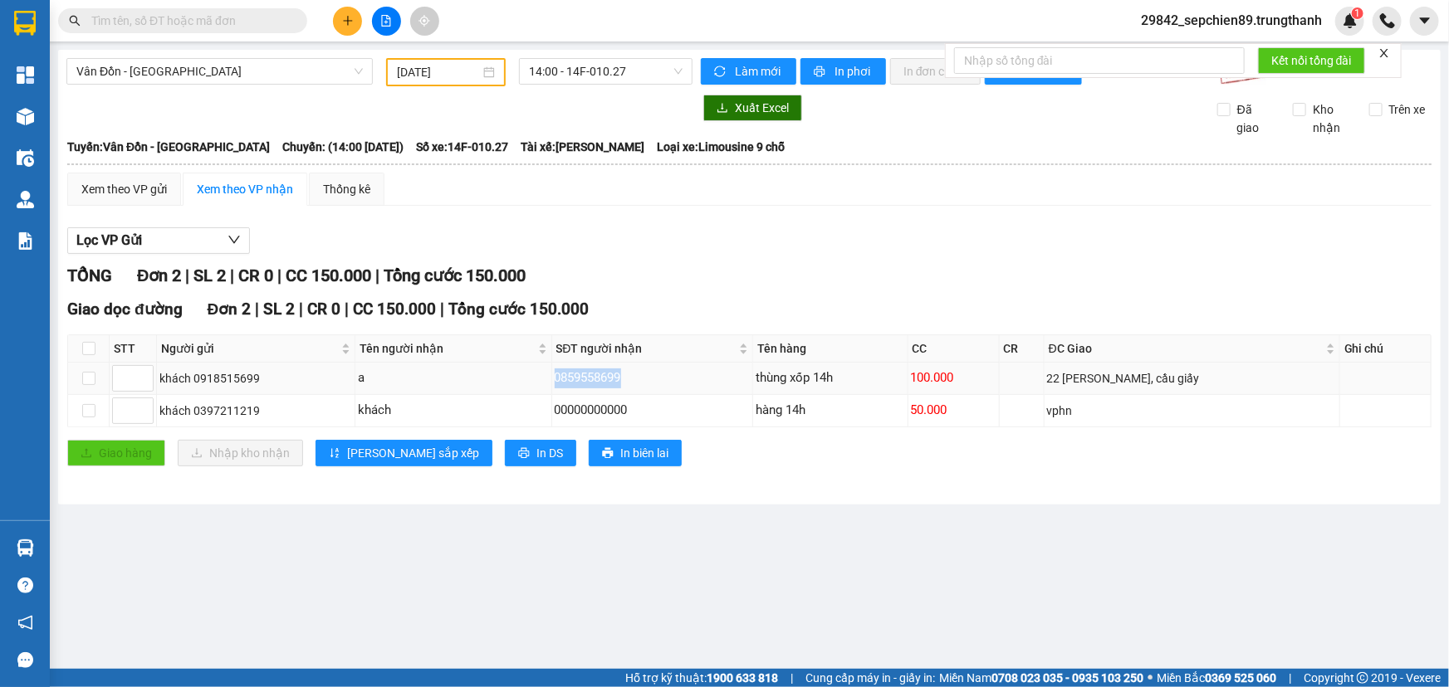
click at [862, 384] on tr "khách 0918515699 a 0859558699 thùng xốp 14h 100.000 22 dương đình nghệ, [GEOGRA…" at bounding box center [749, 379] width 1363 height 32
click at [893, 385] on div "thùng xốp 14h" at bounding box center [830, 379] width 149 height 20
drag, startPoint x: 624, startPoint y: 381, endPoint x: 324, endPoint y: 381, distance: 300.6
click at [331, 381] on tr "khách 0918515699 a 0859558699 thùng xốp 14h 100.000 22 dương đình nghệ, [GEOGRA…" at bounding box center [749, 379] width 1363 height 32
click at [324, 381] on div "khách 0918515699" at bounding box center [255, 378] width 193 height 18
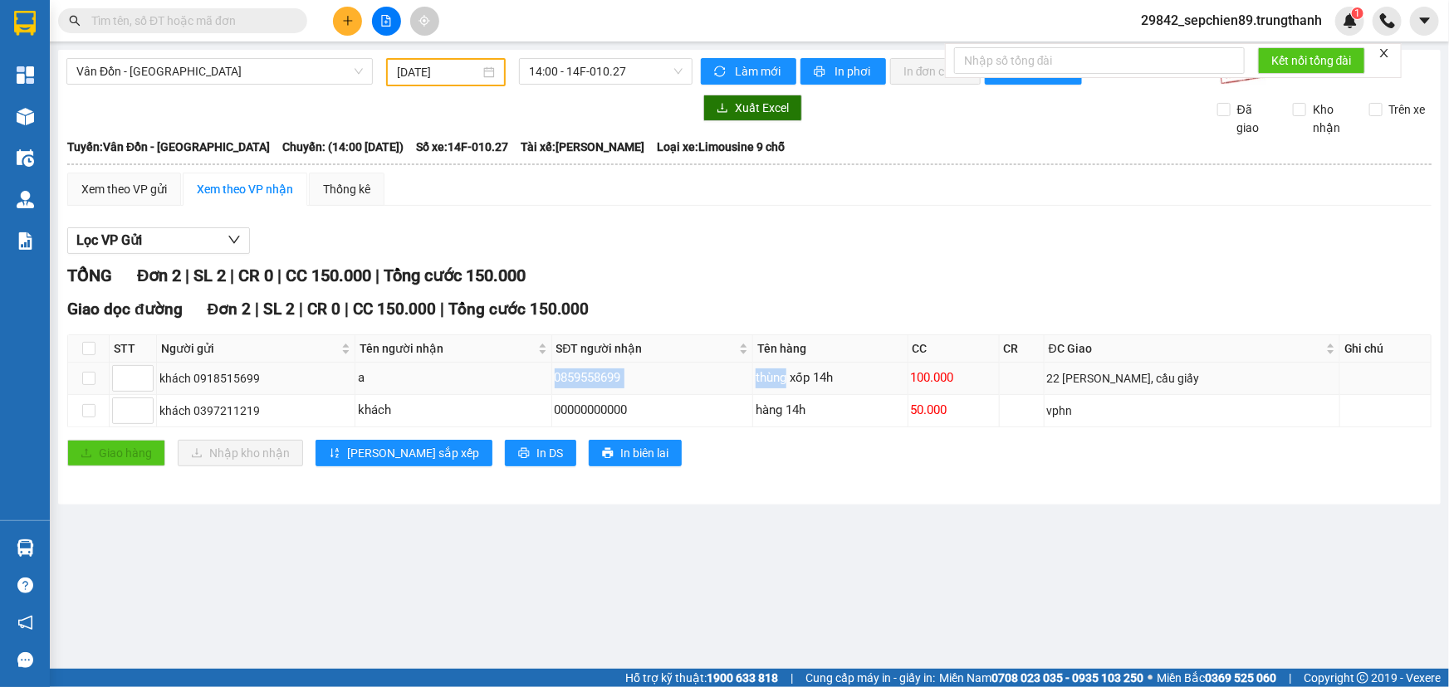
drag, startPoint x: 440, startPoint y: 373, endPoint x: 998, endPoint y: 370, distance: 557.9
click at [947, 373] on tr "khách 0918515699 a 0859558699 thùng xốp 14h 100.000 22 dương đình nghệ, [GEOGRA…" at bounding box center [749, 379] width 1363 height 32
click at [1030, 368] on td at bounding box center [1022, 379] width 45 height 32
drag, startPoint x: 610, startPoint y: 368, endPoint x: 494, endPoint y: 368, distance: 116.2
click at [504, 368] on tr "khách 0918515699 a 0859558699 thùng xốp 14h 100.000 22 dương đình nghệ, [GEOGRA…" at bounding box center [749, 379] width 1363 height 32
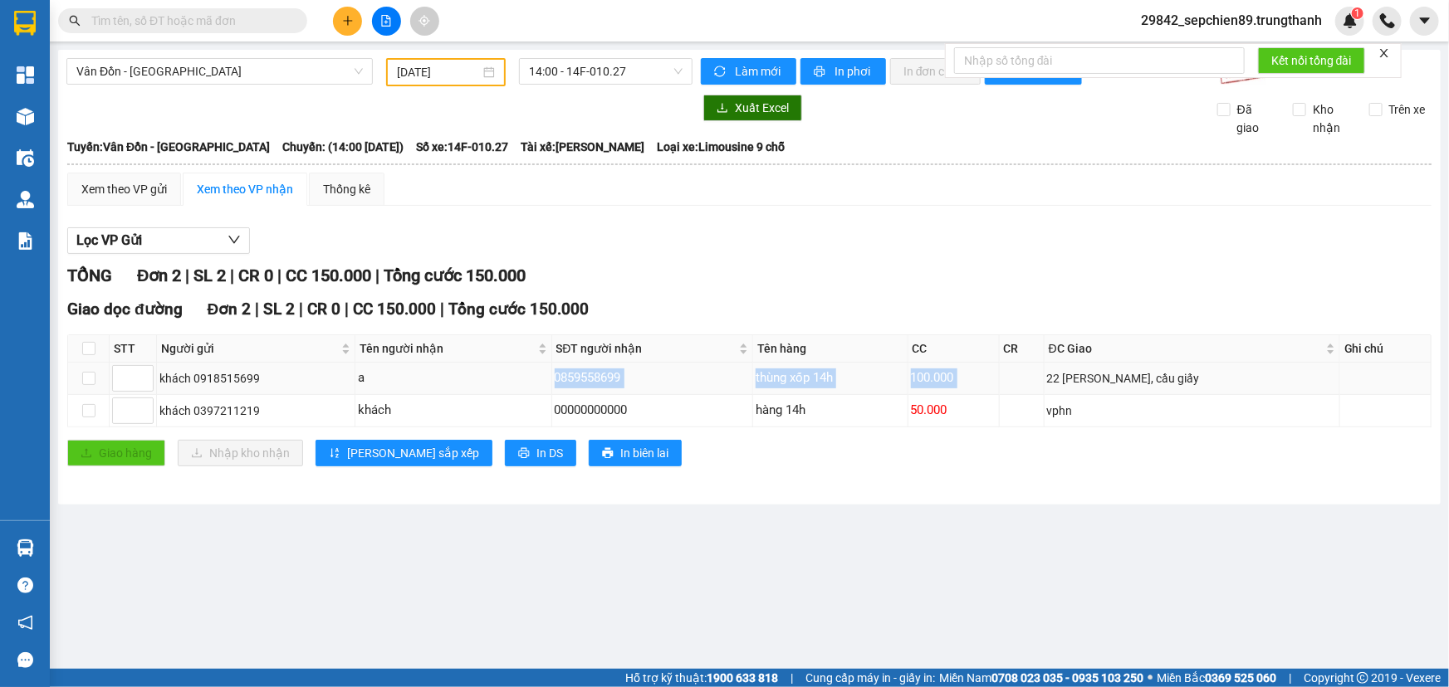
click at [494, 369] on div "a" at bounding box center [453, 379] width 191 height 20
drag, startPoint x: 853, startPoint y: 368, endPoint x: 1162, endPoint y: 373, distance: 309.7
click at [1160, 373] on tr "khách 0918515699 a 0859558699 thùng xốp 14h 100.000 22 dương đình nghệ, [GEOGRA…" at bounding box center [749, 379] width 1363 height 32
click at [1162, 373] on div "22 [PERSON_NAME], cầu giấy" at bounding box center [1192, 378] width 290 height 18
drag, startPoint x: 967, startPoint y: 375, endPoint x: 848, endPoint y: 375, distance: 119.6
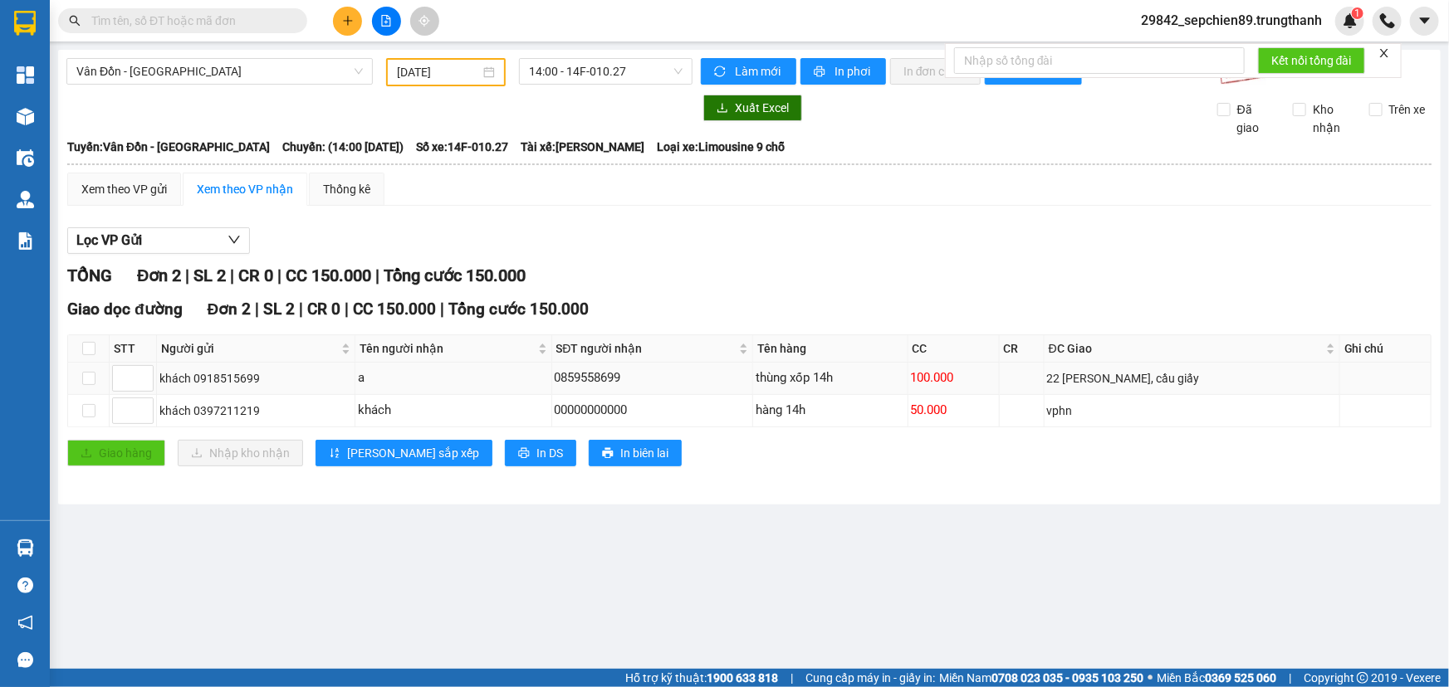
click at [849, 375] on tr "khách 0918515699 a 0859558699 thùng xốp 14h 100.000 22 dương đình nghệ, [GEOGRA…" at bounding box center [749, 379] width 1363 height 32
click at [955, 379] on div "100.000" at bounding box center [954, 379] width 86 height 20
click at [923, 378] on div "100.000" at bounding box center [954, 379] width 86 height 20
drag, startPoint x: 895, startPoint y: 379, endPoint x: 1025, endPoint y: 384, distance: 129.6
click at [1025, 384] on tr "khách 0918515699 a 0859558699 thùng xốp 14h 100.000 22 dương đình nghệ, [GEOGRA…" at bounding box center [749, 379] width 1363 height 32
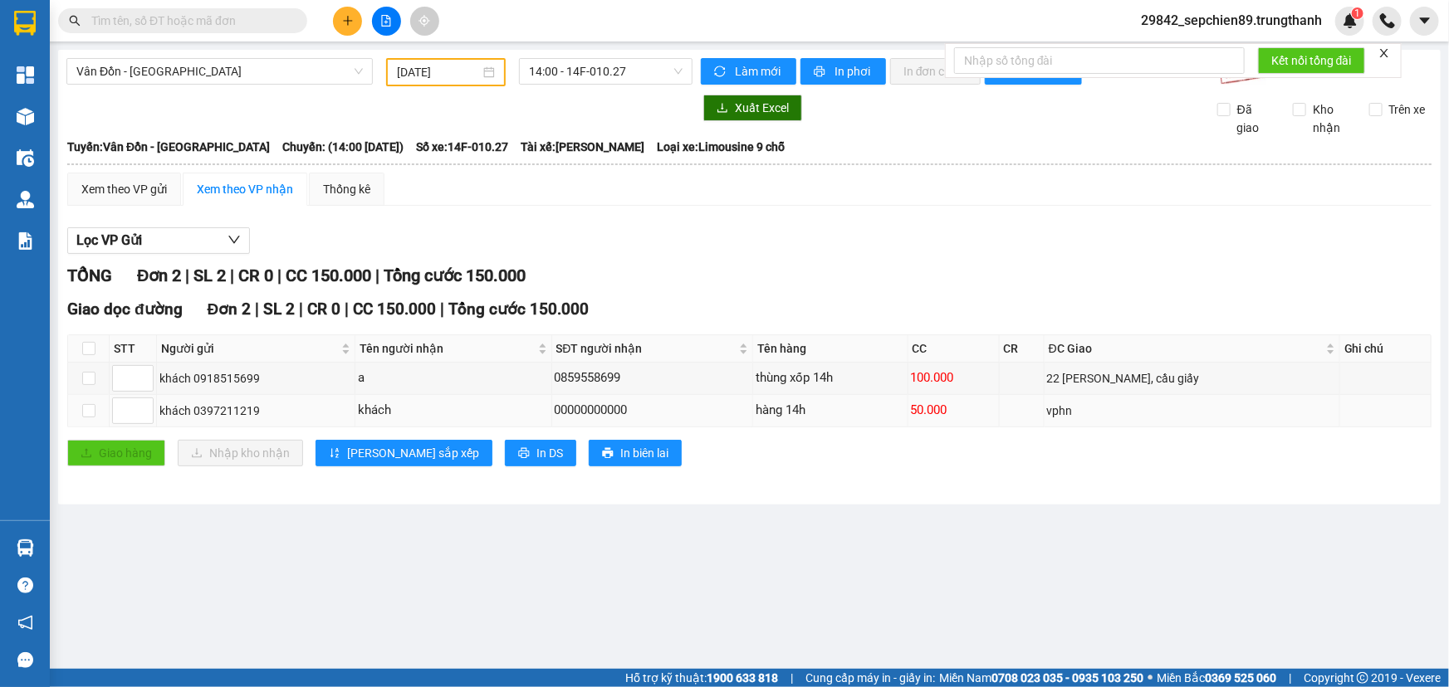
click at [1049, 395] on td "vphn" at bounding box center [1192, 411] width 296 height 32
drag, startPoint x: 742, startPoint y: 379, endPoint x: 785, endPoint y: 382, distance: 42.5
click at [748, 397] on tbody "khách 0918515699 a 0859558699 thùng xốp 14h 100.000 22 dương đình nghệ, cầu giấ…" at bounding box center [749, 395] width 1363 height 65
click at [795, 378] on div "thùng xốp 14h" at bounding box center [830, 379] width 149 height 20
drag, startPoint x: 677, startPoint y: 378, endPoint x: 510, endPoint y: 377, distance: 167.7
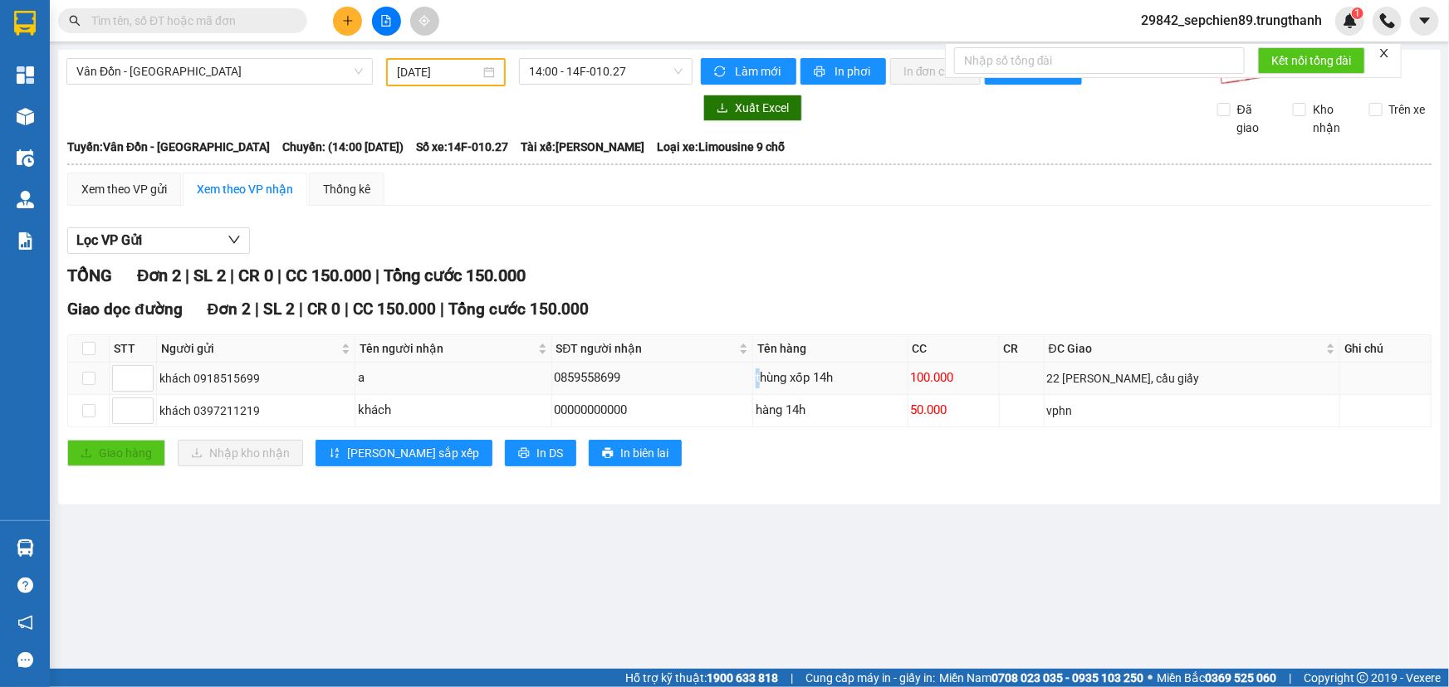
click at [528, 378] on tr "khách 0918515699 a 0859558699 thùng xốp 14h 100.000 22 dương đình nghệ, [GEOGRA…" at bounding box center [749, 379] width 1363 height 32
click at [506, 376] on div "a" at bounding box center [453, 379] width 191 height 20
drag, startPoint x: 588, startPoint y: 375, endPoint x: 712, endPoint y: 373, distance: 124.6
click at [604, 375] on tr "khách 0918515699 a 0859558699 thùng xốp 14h 100.000 22 dương đình nghệ, [GEOGRA…" at bounding box center [749, 379] width 1363 height 32
click at [725, 373] on div "0859558699" at bounding box center [653, 379] width 196 height 20
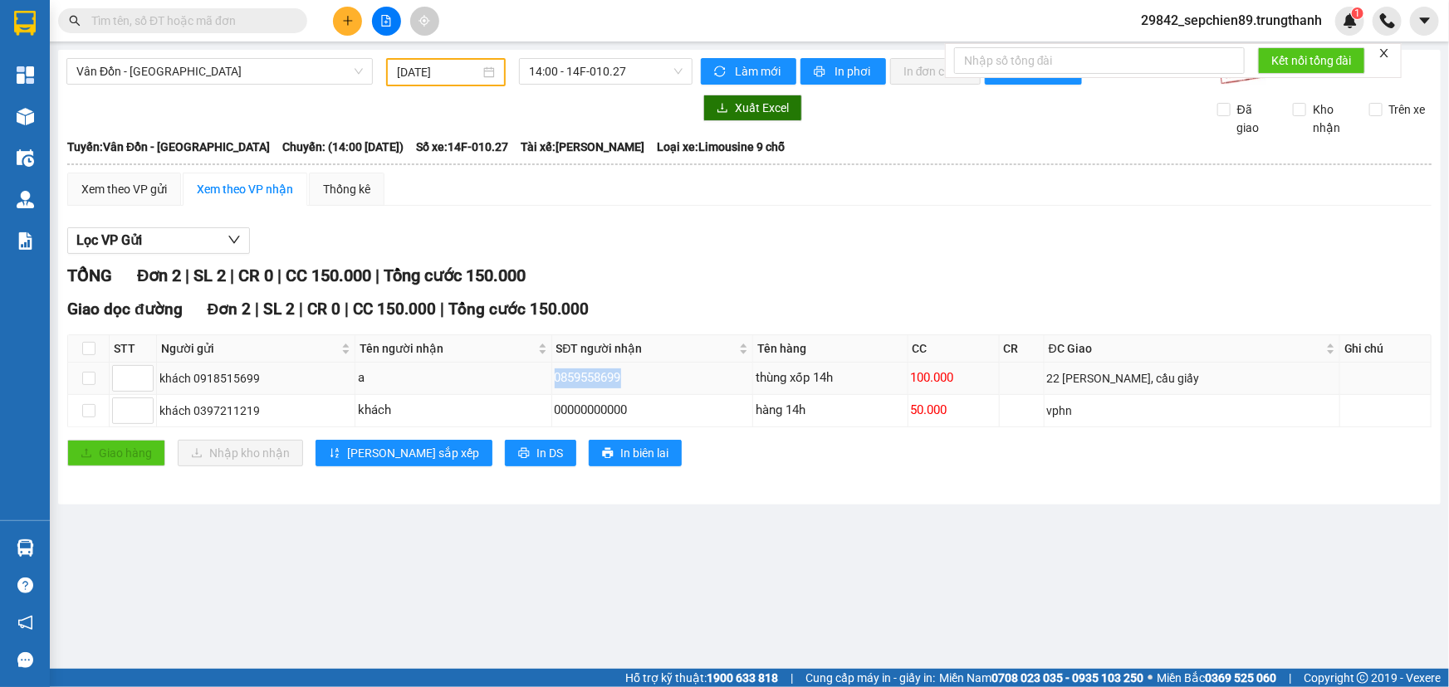
drag, startPoint x: 615, startPoint y: 371, endPoint x: 419, endPoint y: 371, distance: 195.9
click at [419, 371] on tr "khách 0918515699 a 0859558699 thùng xốp 14h 100.000 22 dương đình nghệ, [GEOGRA…" at bounding box center [749, 379] width 1363 height 32
click at [577, 373] on div "0859558699" at bounding box center [653, 379] width 196 height 20
drag, startPoint x: 577, startPoint y: 373, endPoint x: 697, endPoint y: 384, distance: 120.1
click at [697, 384] on div "0859558699" at bounding box center [653, 379] width 196 height 20
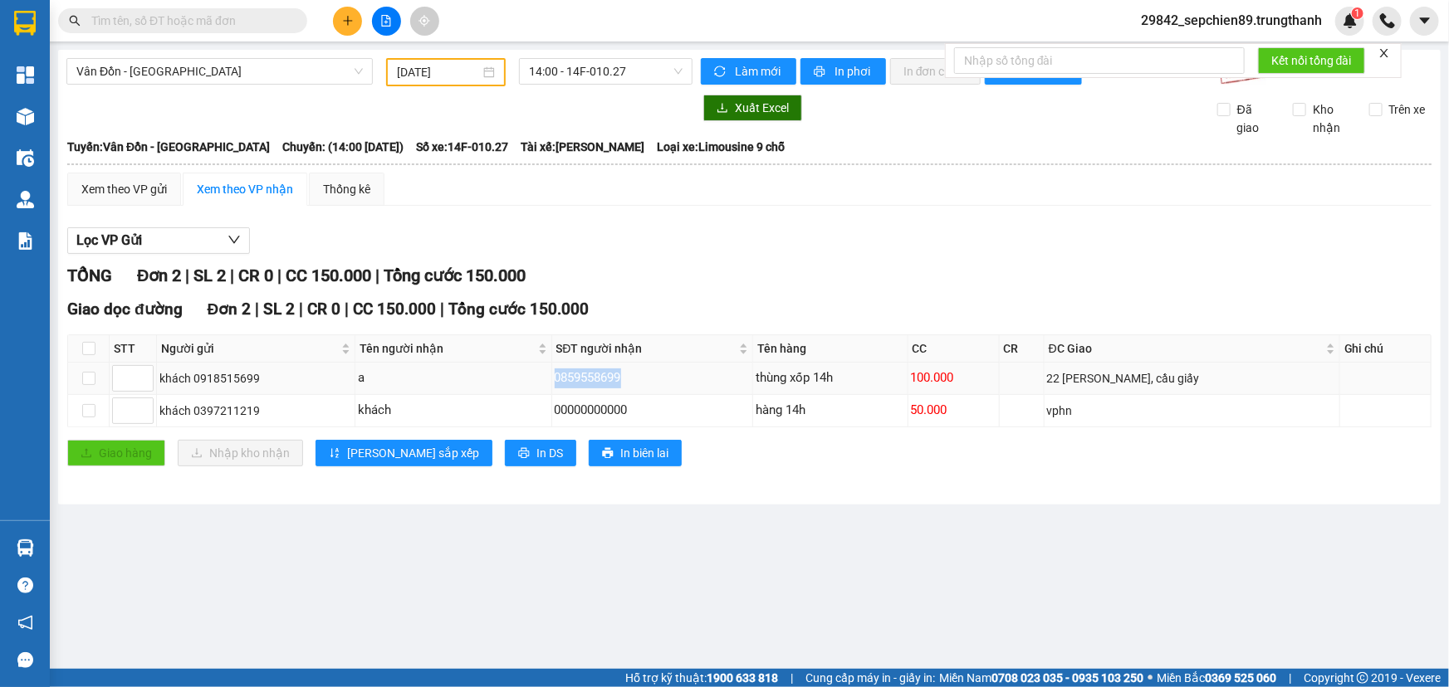
click at [738, 385] on div "0859558699" at bounding box center [653, 379] width 196 height 20
drag, startPoint x: 855, startPoint y: 379, endPoint x: 681, endPoint y: 379, distance: 174.4
click at [681, 379] on tr "khách 0918515699 a 0859558699 thùng xốp 14h 100.000 22 dương đình nghệ, [GEOGRA…" at bounding box center [749, 379] width 1363 height 32
click at [986, 364] on td "100.000" at bounding box center [953, 379] width 91 height 32
drag, startPoint x: 965, startPoint y: 375, endPoint x: 692, endPoint y: 378, distance: 273.2
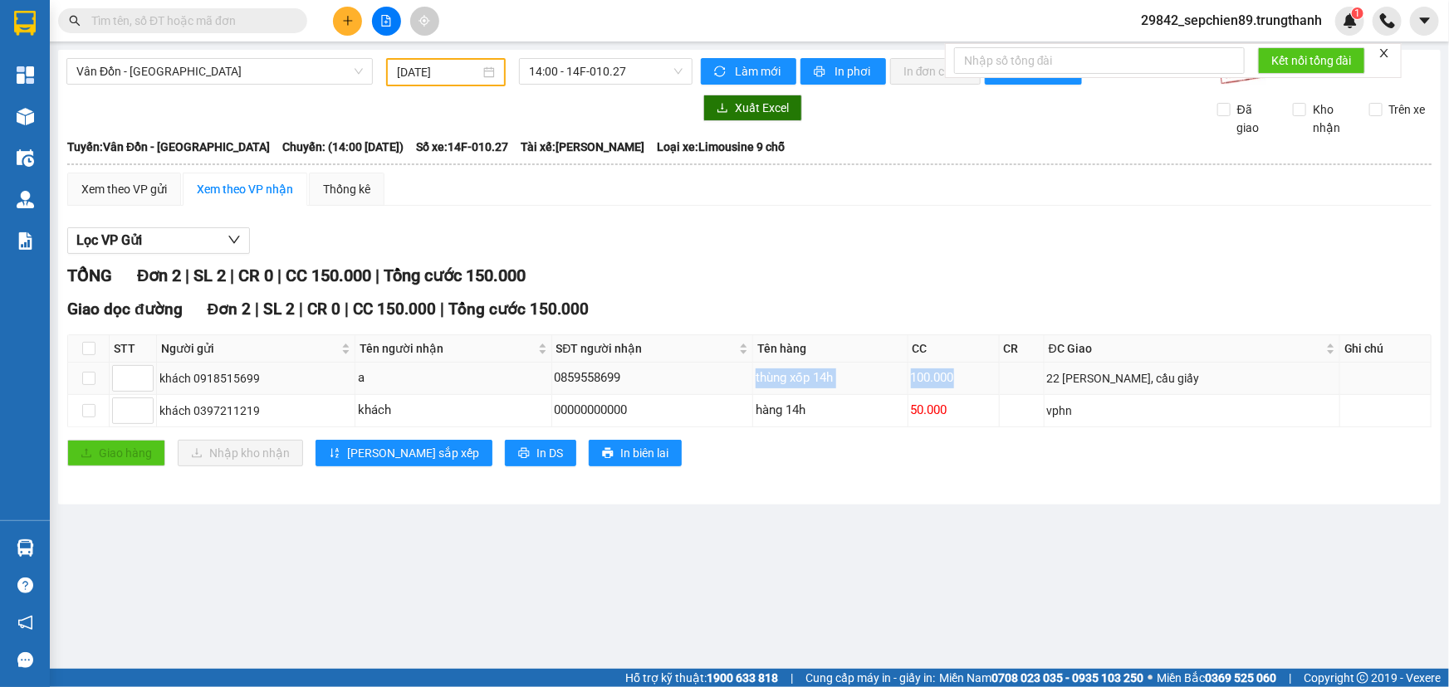
click at [692, 378] on tr "khách 0918515699 a 0859558699 thùng xốp 14h 100.000 22 dương đình nghệ, [GEOGRA…" at bounding box center [749, 379] width 1363 height 32
click at [677, 378] on div "0859558699" at bounding box center [653, 379] width 196 height 20
drag, startPoint x: 689, startPoint y: 378, endPoint x: 1158, endPoint y: 389, distance: 469.2
click at [1137, 389] on tr "khách 0918515699 a 0859558699 thùng xốp 14h 100.000 22 dương đình nghệ, [GEOGRA…" at bounding box center [749, 379] width 1363 height 32
click at [1225, 395] on td "vphn" at bounding box center [1192, 411] width 296 height 32
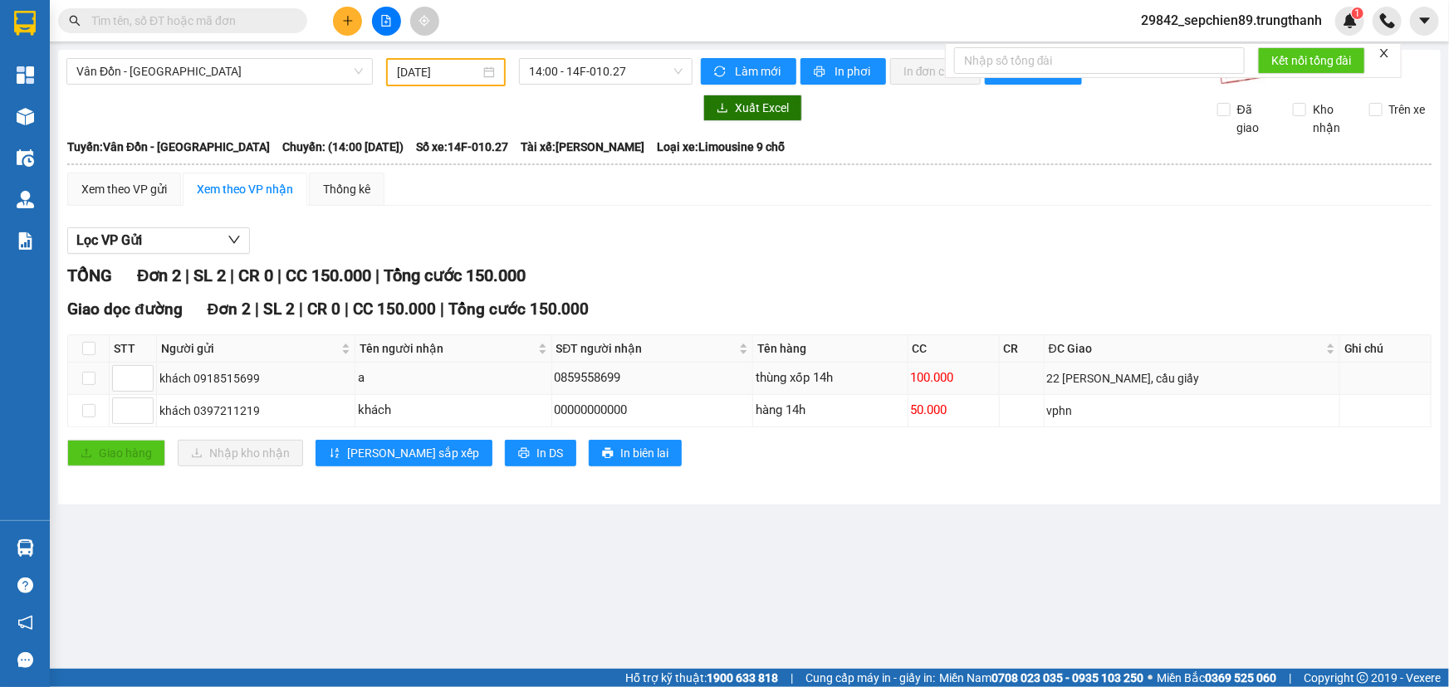
drag, startPoint x: 1235, startPoint y: 379, endPoint x: 744, endPoint y: 384, distance: 491.5
click at [755, 384] on tr "khách 0918515699 a 0859558699 thùng xốp 14h 100.000 22 dương đình nghệ, [GEOGRA…" at bounding box center [749, 379] width 1363 height 32
click at [753, 384] on td "thùng xốp 14h" at bounding box center [830, 379] width 154 height 32
drag, startPoint x: 886, startPoint y: 384, endPoint x: 1079, endPoint y: 384, distance: 192.6
click at [1079, 384] on tr "khách 0918515699 a 0859558699 thùng xốp 14h 100.000 22 dương đình nghệ, [GEOGRA…" at bounding box center [749, 379] width 1363 height 32
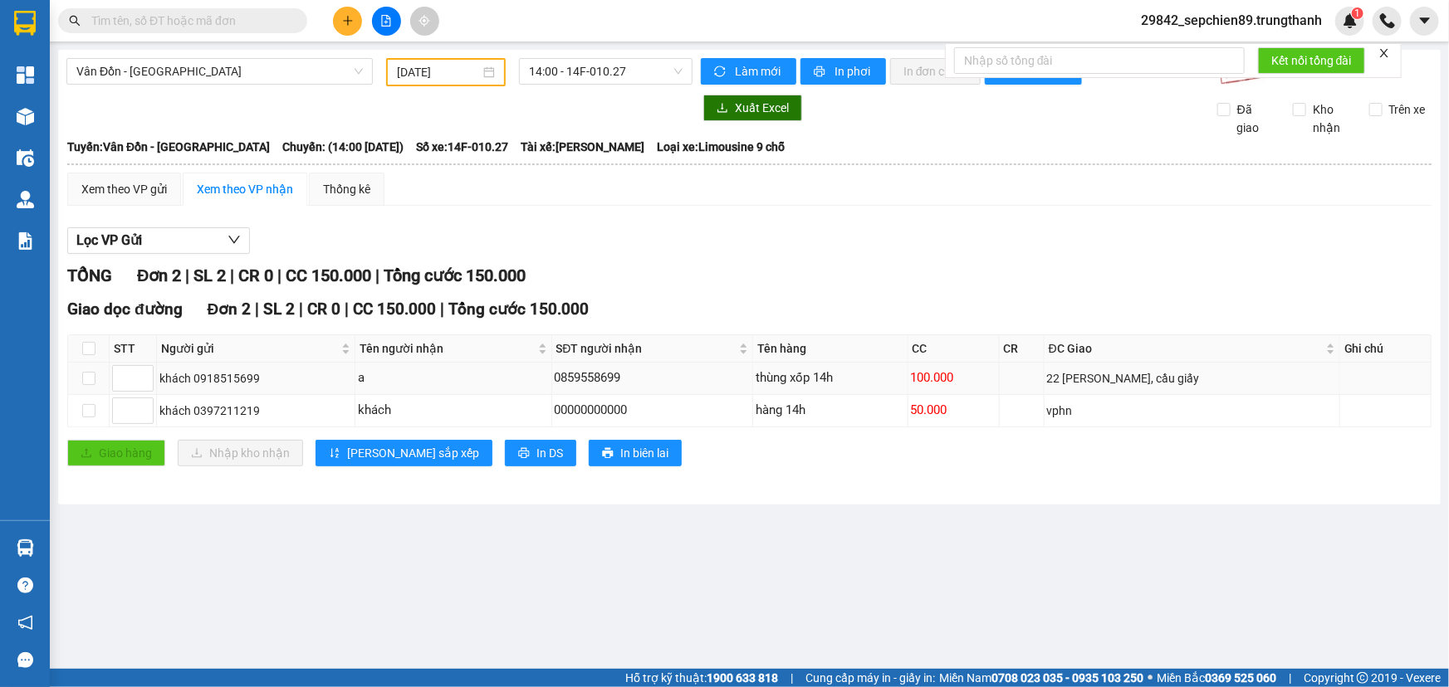
click at [1083, 383] on div "22 [PERSON_NAME], cầu giấy" at bounding box center [1192, 378] width 290 height 18
drag, startPoint x: 1260, startPoint y: 379, endPoint x: 702, endPoint y: 394, distance: 557.3
click at [741, 390] on tr "khách 0918515699 a 0859558699 thùng xốp 14h 100.000 22 dương đình nghệ, [GEOGRA…" at bounding box center [749, 379] width 1363 height 32
drag, startPoint x: 643, startPoint y: 399, endPoint x: 671, endPoint y: 394, distance: 28.8
click at [647, 401] on div "00000000000" at bounding box center [653, 411] width 196 height 20
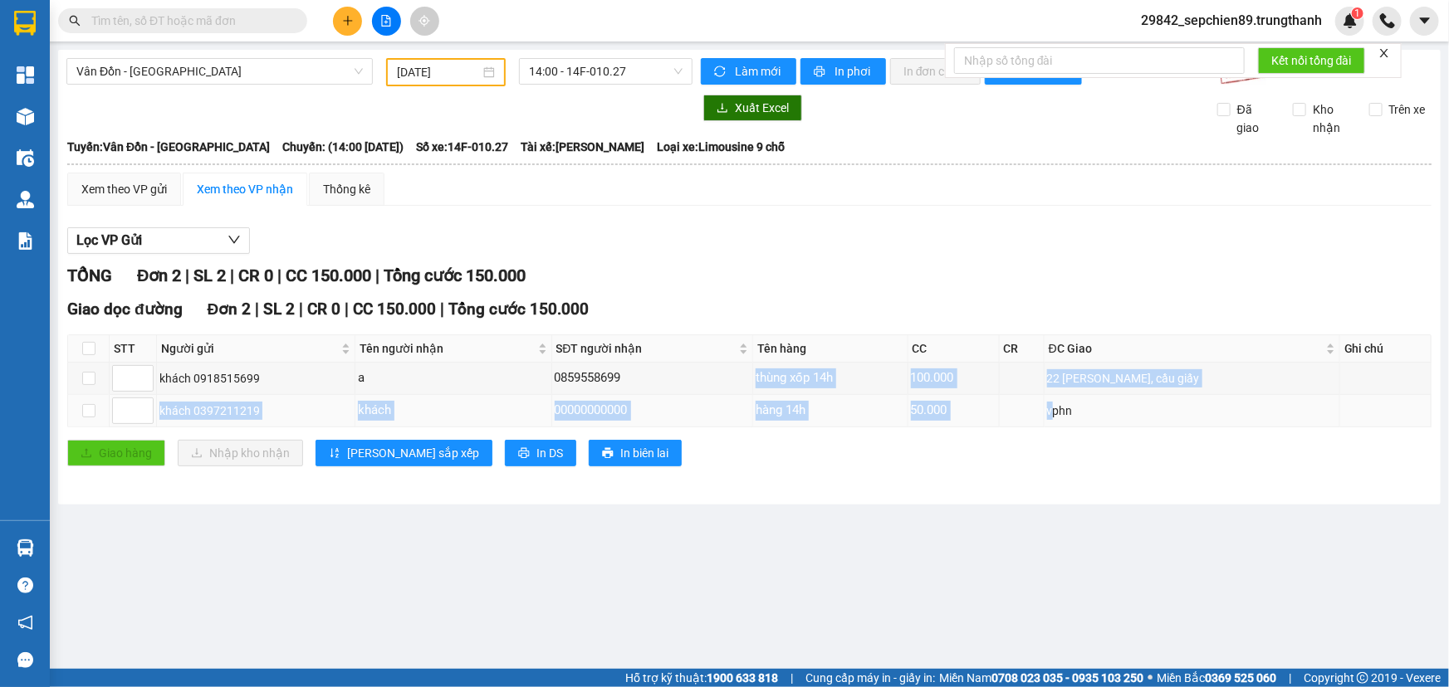
drag, startPoint x: 1179, startPoint y: 415, endPoint x: 1192, endPoint y: 415, distance: 13.3
click at [1191, 415] on tbody "khách 0918515699 a 0859558699 thùng xốp 14h 100.000 22 dương đình nghệ, cầu giấ…" at bounding box center [749, 395] width 1363 height 65
click at [1192, 415] on div "vphn" at bounding box center [1192, 411] width 290 height 18
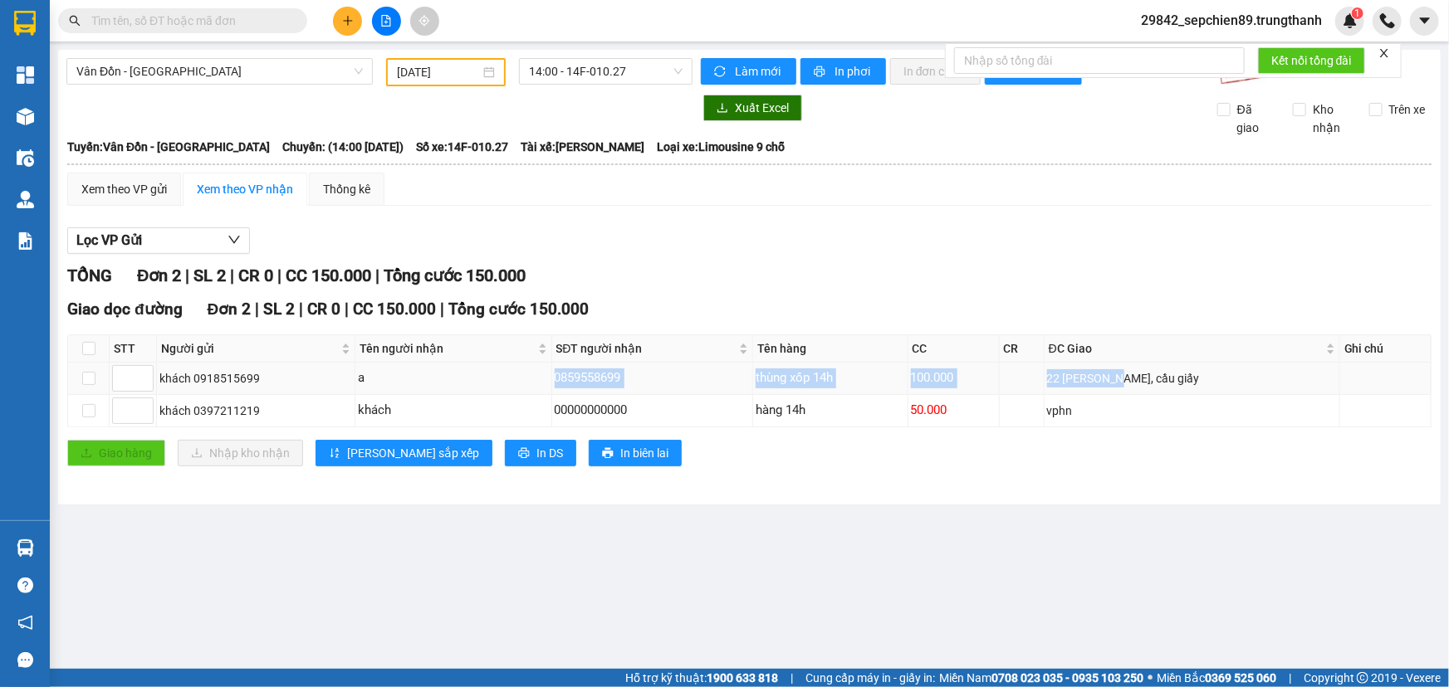
drag, startPoint x: 1086, startPoint y: 379, endPoint x: 281, endPoint y: 379, distance: 804.5
click at [335, 379] on tr "khách 0918515699 a 0859558699 thùng xốp 14h 100.000 22 dương đình nghệ, [GEOGRA…" at bounding box center [749, 379] width 1363 height 32
click at [276, 378] on div "khách 0918515699" at bounding box center [255, 378] width 193 height 18
drag, startPoint x: 340, startPoint y: 374, endPoint x: 1053, endPoint y: 374, distance: 712.4
click at [1042, 374] on tr "khách 0918515699 a 0859558699 thùng xốp 14h 100.000 22 dương đình nghệ, [GEOGRA…" at bounding box center [749, 379] width 1363 height 32
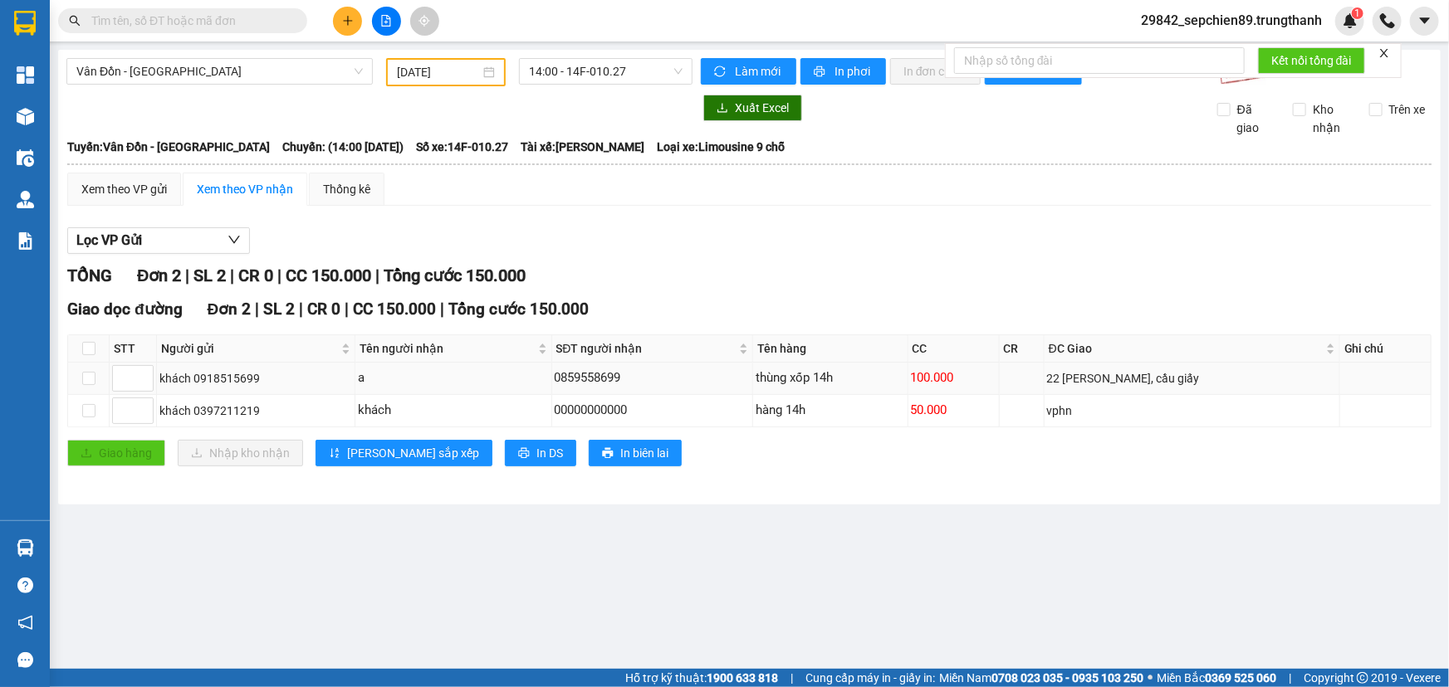
click at [1129, 370] on div "22 [PERSON_NAME], cầu giấy" at bounding box center [1192, 378] width 290 height 18
drag, startPoint x: 805, startPoint y: 370, endPoint x: 693, endPoint y: 370, distance: 111.3
click at [718, 370] on tr "khách 0918515699 a 0859558699 thùng xốp 14h 100.000 22 dương đình nghệ, [GEOGRA…" at bounding box center [749, 379] width 1363 height 32
click at [688, 370] on div "0859558699" at bounding box center [653, 379] width 196 height 20
drag, startPoint x: 727, startPoint y: 369, endPoint x: 1122, endPoint y: 367, distance: 394.4
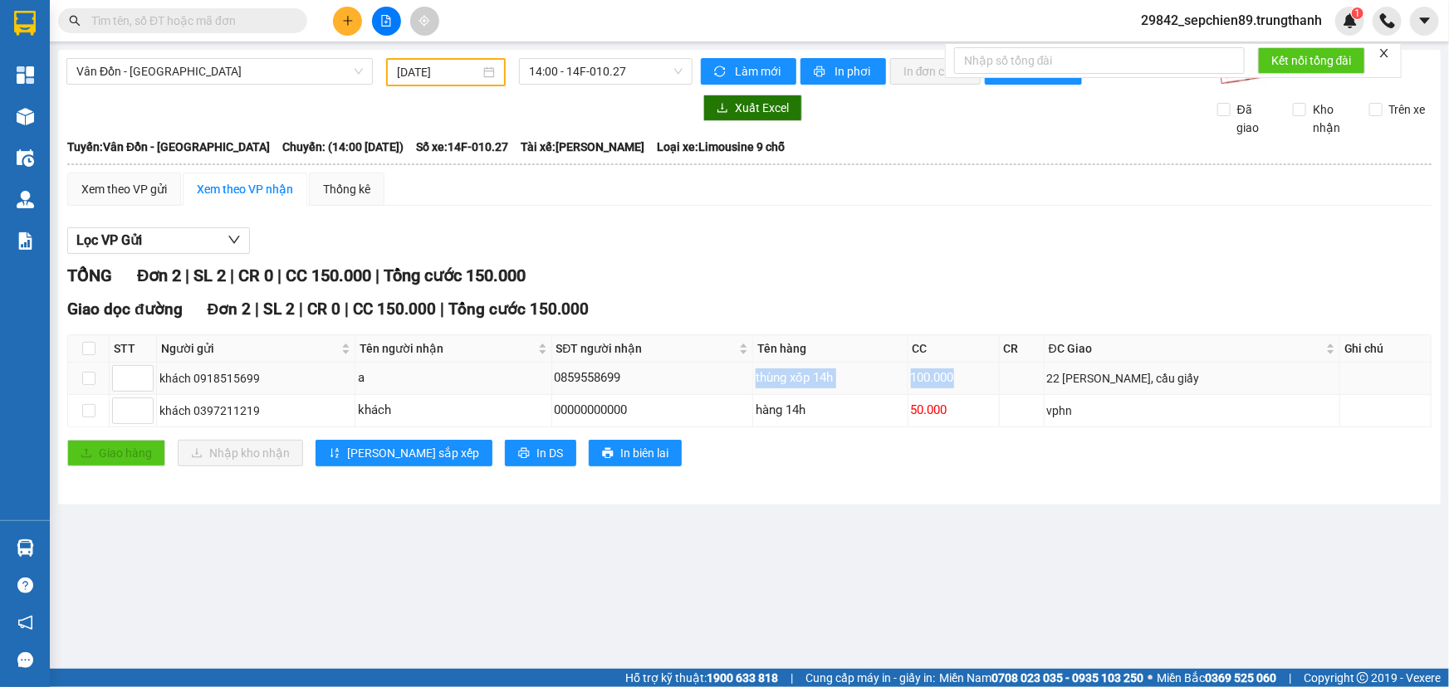
click at [1115, 367] on tr "khách 0918515699 a 0859558699 thùng xốp 14h 100.000 22 dương đình nghệ, [GEOGRA…" at bounding box center [749, 379] width 1363 height 32
drag, startPoint x: 1123, startPoint y: 367, endPoint x: 1070, endPoint y: 368, distance: 52.3
click at [1122, 367] on td "22 [PERSON_NAME], cầu giấy" at bounding box center [1192, 379] width 296 height 32
drag, startPoint x: 922, startPoint y: 372, endPoint x: 814, endPoint y: 372, distance: 107.9
click at [819, 372] on tr "khách 0918515699 a 0859558699 thùng xốp 14h 100.000 22 dương đình nghệ, [GEOGRA…" at bounding box center [749, 379] width 1363 height 32
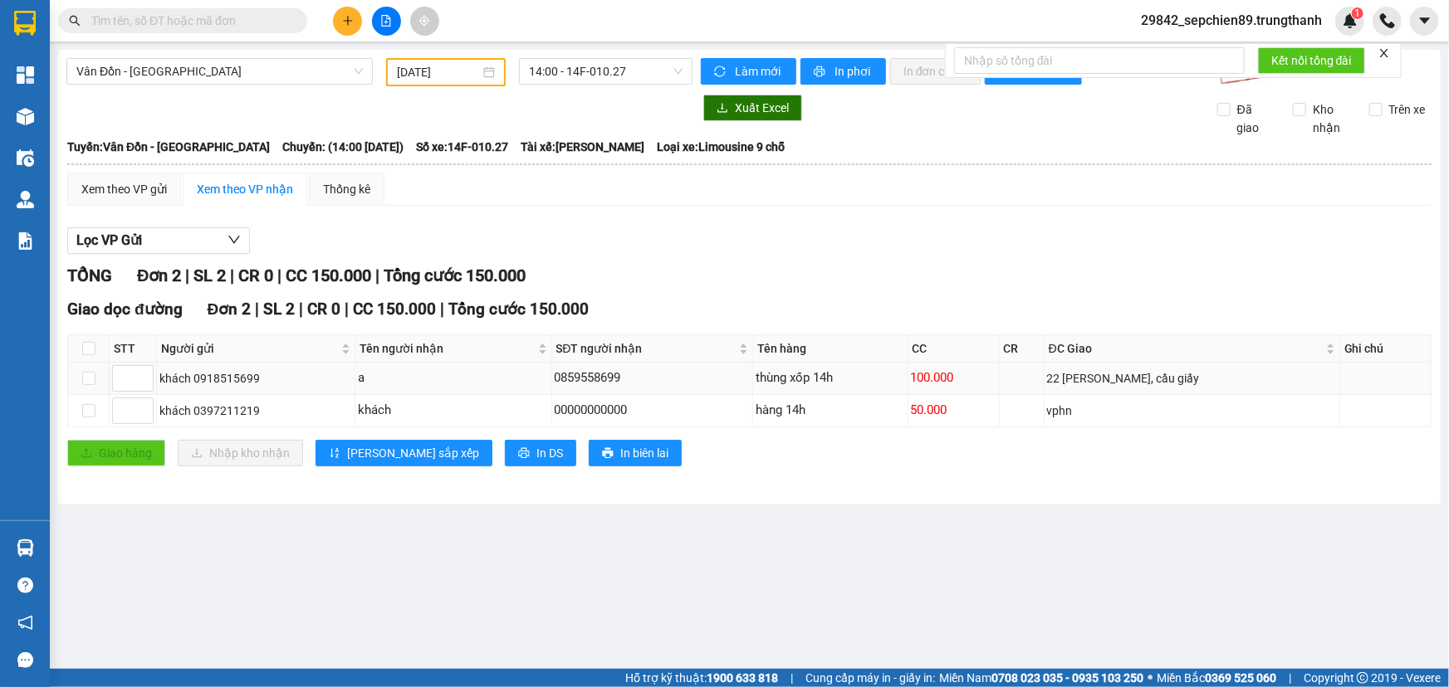
click at [1008, 384] on td at bounding box center [1022, 379] width 45 height 32
click at [1001, 375] on td at bounding box center [1022, 379] width 45 height 32
click at [979, 380] on div "100.000" at bounding box center [954, 379] width 86 height 20
drag, startPoint x: 1040, startPoint y: 373, endPoint x: 1313, endPoint y: 375, distance: 273.2
click at [1313, 374] on tr "khách 0918515699 a 0859558699 thùng xốp 14h 100.000 22 dương đình nghệ, [GEOGRA…" at bounding box center [749, 379] width 1363 height 32
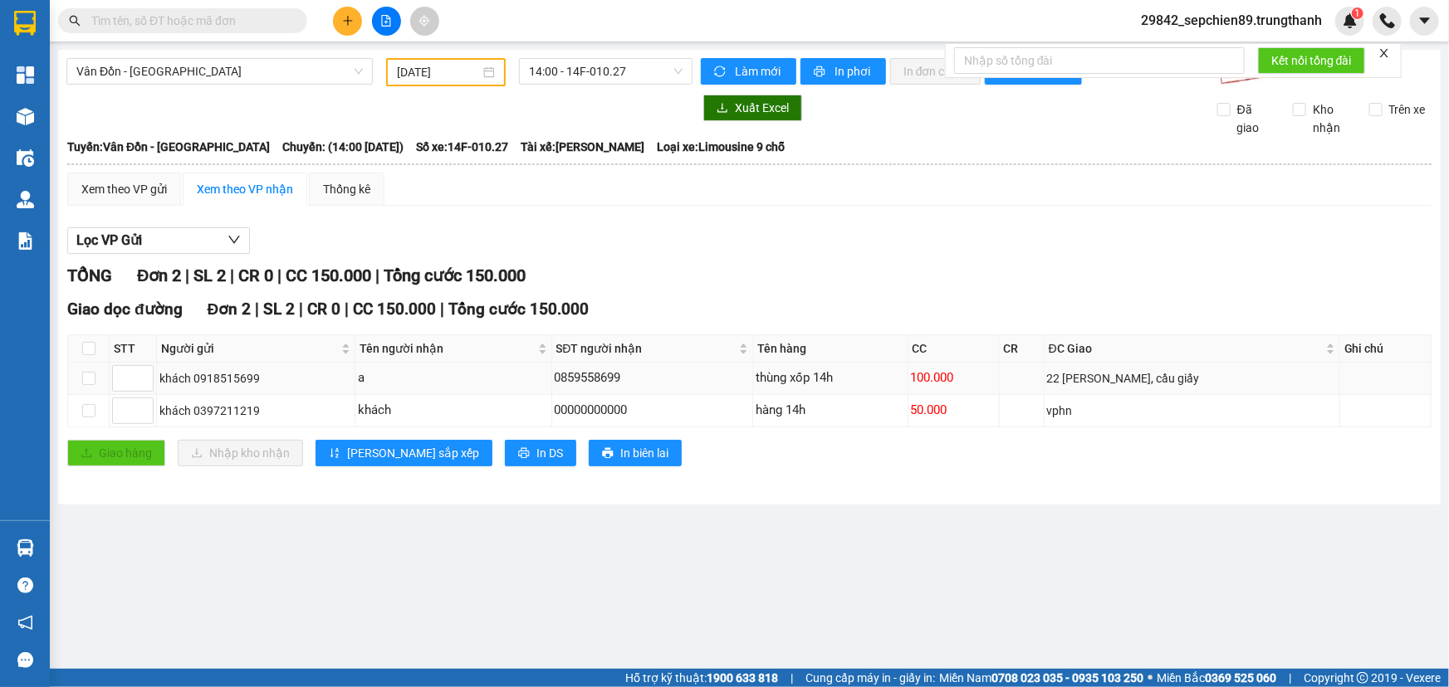
click at [1255, 380] on div "22 [PERSON_NAME], cầu giấy" at bounding box center [1192, 378] width 290 height 18
drag, startPoint x: 1152, startPoint y: 379, endPoint x: 836, endPoint y: 379, distance: 316.3
click at [846, 379] on tr "khách 0918515699 a 0859558699 thùng xốp 14h 100.000 22 dương đình nghệ, [GEOGRA…" at bounding box center [749, 379] width 1363 height 32
click at [835, 379] on div "thùng xốp 14h" at bounding box center [830, 379] width 149 height 20
drag, startPoint x: 855, startPoint y: 377, endPoint x: 993, endPoint y: 379, distance: 137.8
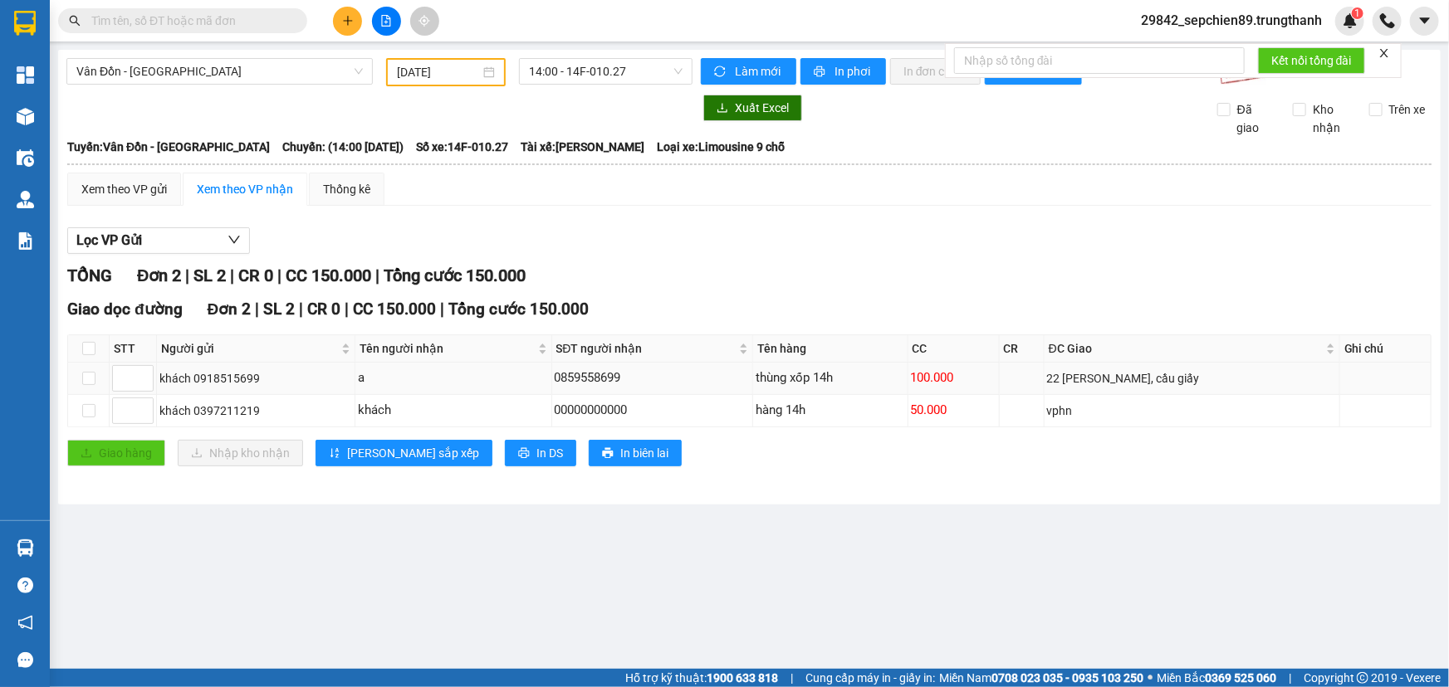
click at [993, 379] on tr "khách 0918515699 a 0859558699 thùng xốp 14h 100.000 22 dương đình nghệ, [GEOGRA…" at bounding box center [749, 379] width 1363 height 32
click at [993, 379] on div "100.000" at bounding box center [954, 379] width 86 height 20
drag, startPoint x: 977, startPoint y: 377, endPoint x: 883, endPoint y: 377, distance: 94.6
click at [883, 377] on tr "khách 0918515699 a 0859558699 thùng xốp 14h 100.000 22 dương đình nghệ, [GEOGRA…" at bounding box center [749, 379] width 1363 height 32
click at [883, 377] on div "thùng xốp 14h" at bounding box center [830, 379] width 149 height 20
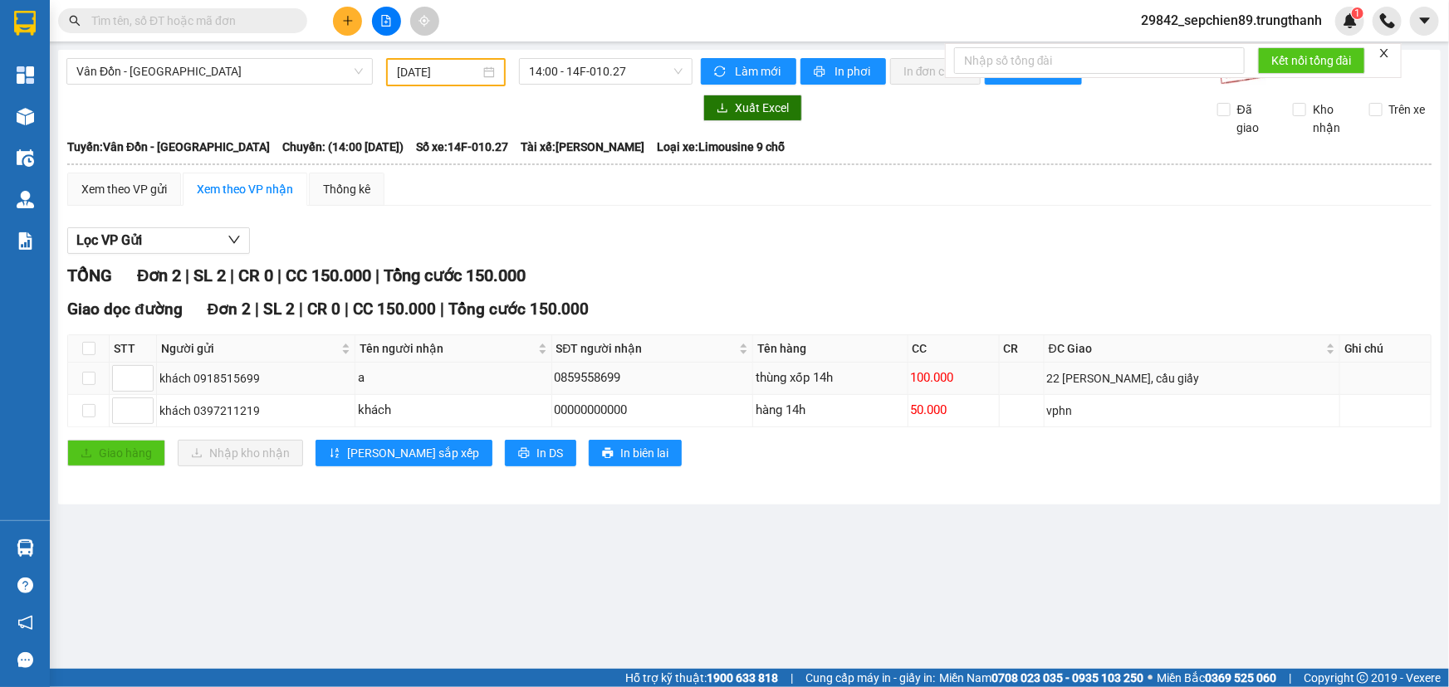
drag, startPoint x: 901, startPoint y: 374, endPoint x: 1017, endPoint y: 374, distance: 116.2
click at [1017, 374] on tr "khách 0918515699 a 0859558699 thùng xốp 14h 100.000 22 dương đình nghệ, [GEOGRA…" at bounding box center [749, 379] width 1363 height 32
click at [1017, 374] on td at bounding box center [1022, 379] width 45 height 32
drag, startPoint x: 1005, startPoint y: 377, endPoint x: 888, endPoint y: 377, distance: 117.9
click at [888, 377] on tr "khách 0918515699 a 0859558699 thùng xốp 14h 100.000 22 dương đình nghệ, [GEOGRA…" at bounding box center [749, 379] width 1363 height 32
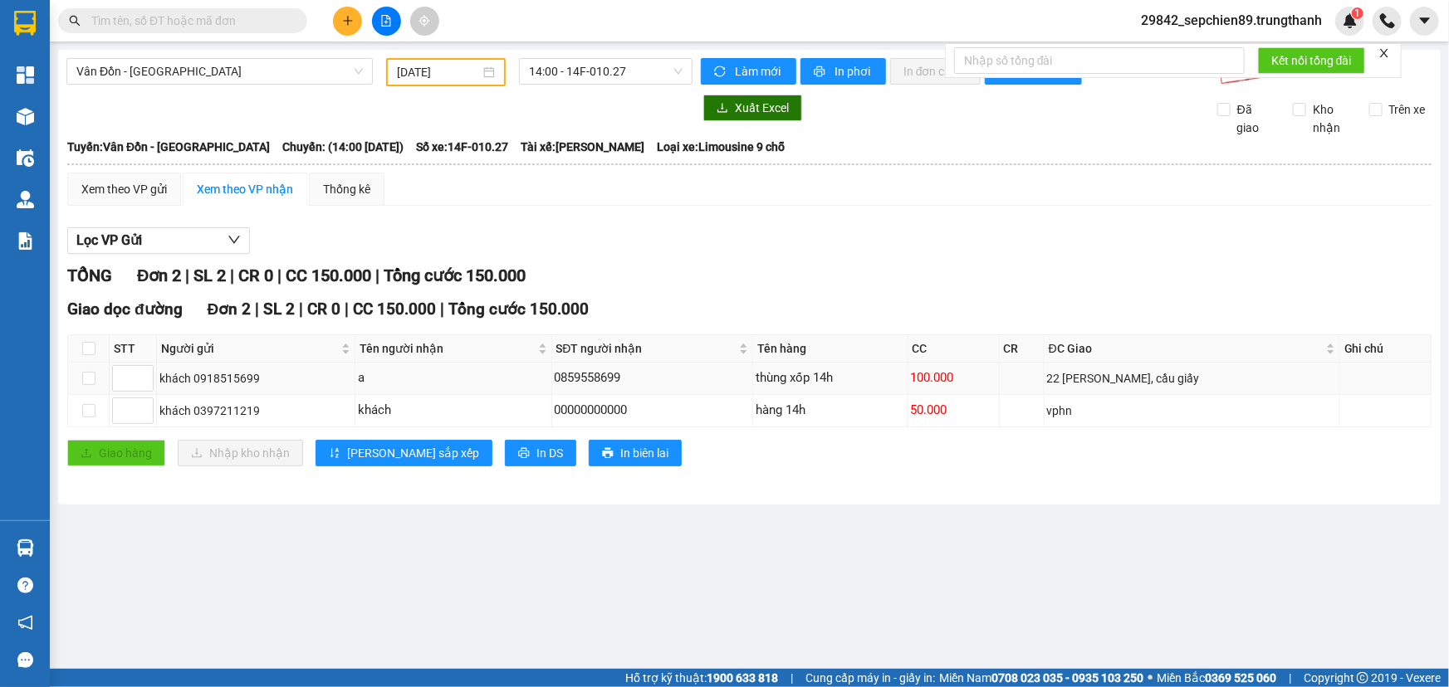
click at [888, 377] on div "thùng xốp 14h" at bounding box center [830, 379] width 149 height 20
drag, startPoint x: 912, startPoint y: 374, endPoint x: 976, endPoint y: 374, distance: 63.9
click at [976, 374] on div "100.000" at bounding box center [954, 379] width 86 height 20
click at [1010, 382] on td at bounding box center [1022, 379] width 45 height 32
drag, startPoint x: 957, startPoint y: 379, endPoint x: 731, endPoint y: 379, distance: 226.7
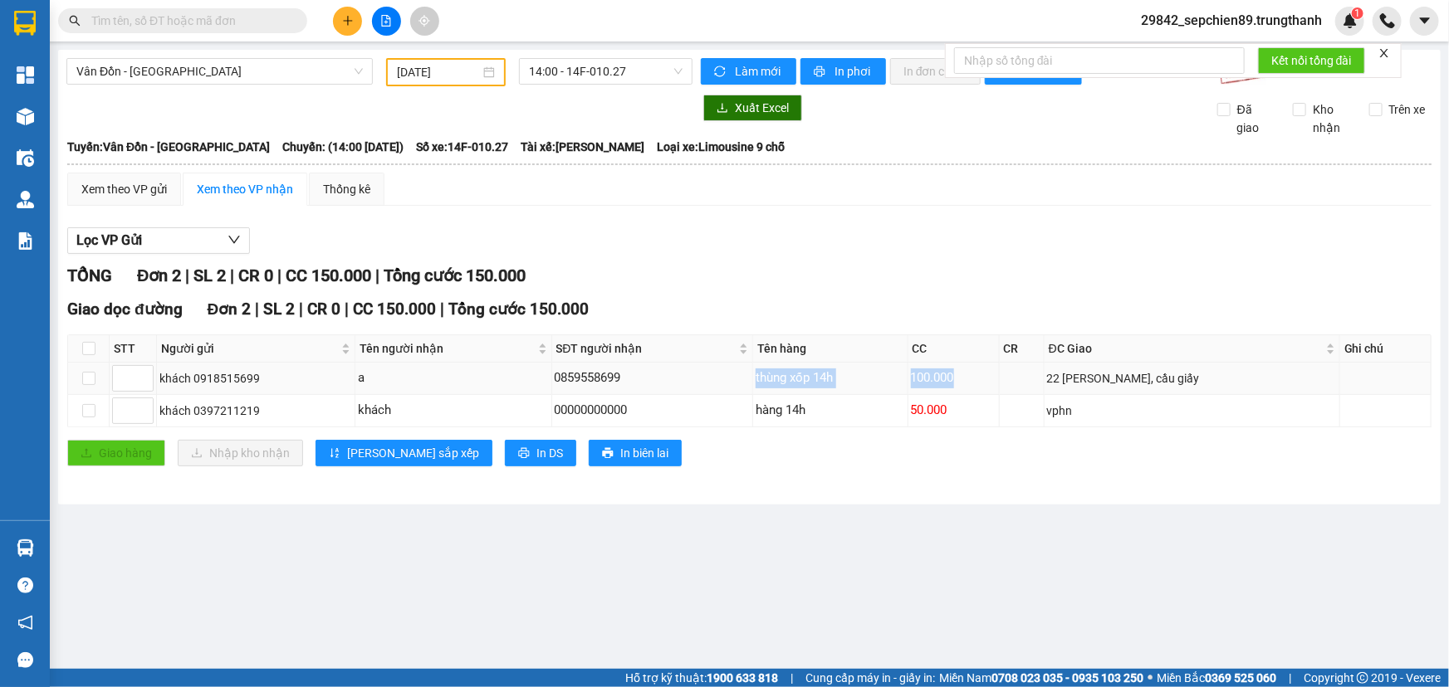
click at [731, 378] on tr "khách 0918515699 a 0859558699 thùng xốp 14h 100.000 22 dương đình nghệ, [GEOGRA…" at bounding box center [749, 379] width 1363 height 32
click at [825, 389] on td "thùng xốp 14h" at bounding box center [830, 379] width 154 height 32
drag, startPoint x: 954, startPoint y: 384, endPoint x: 991, endPoint y: 389, distance: 37.8
click at [991, 389] on tr "khách 0918515699 a 0859558699 thùng xốp 14h 100.000 22 dương đình nghệ, [GEOGRA…" at bounding box center [749, 379] width 1363 height 32
click at [991, 389] on td "100.000" at bounding box center [953, 379] width 91 height 32
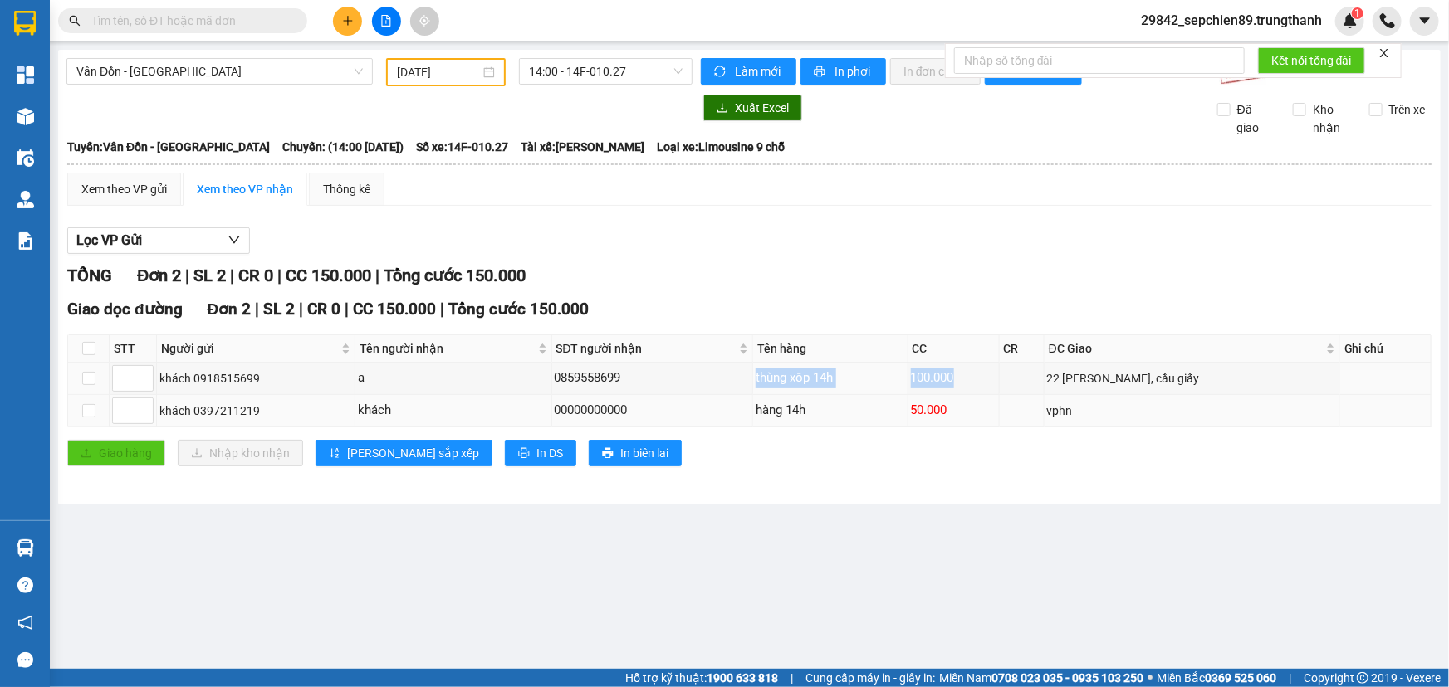
drag, startPoint x: 992, startPoint y: 379, endPoint x: 737, endPoint y: 413, distance: 257.3
click at [742, 410] on tbody "khách 0918515699 a 0859558699 thùng xốp 14h 100.000 22 dương đình nghệ, cầu giấ…" at bounding box center [749, 395] width 1363 height 65
click at [874, 374] on div "thùng xốp 14h" at bounding box center [830, 379] width 149 height 20
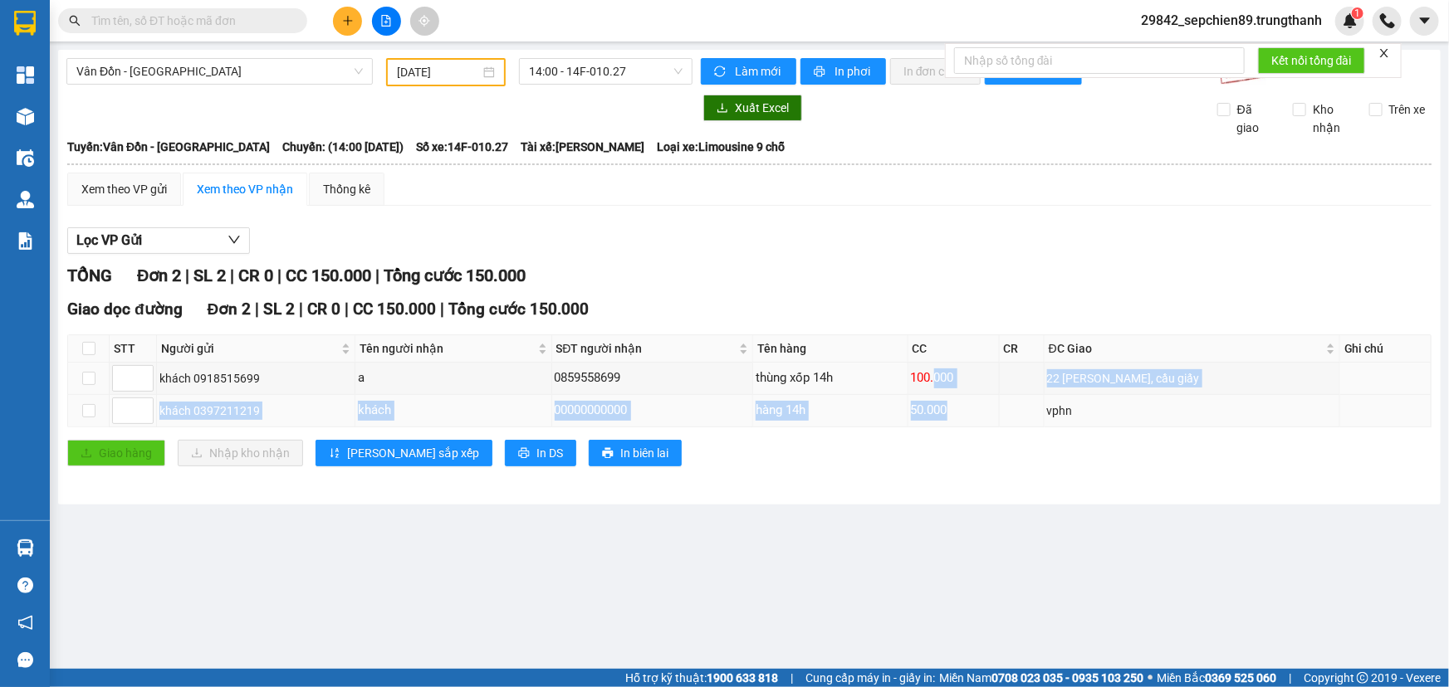
drag, startPoint x: 934, startPoint y: 376, endPoint x: 990, endPoint y: 402, distance: 62.0
click at [990, 402] on tbody "khách 0918515699 a 0859558699 thùng xốp 14h 100.000 22 dương đình nghệ, cầu giấ…" at bounding box center [749, 395] width 1363 height 65
click at [990, 402] on div "50.000" at bounding box center [954, 411] width 86 height 20
drag, startPoint x: 952, startPoint y: 374, endPoint x: 855, endPoint y: 379, distance: 97.2
click at [855, 379] on tr "khách 0918515699 a 0859558699 thùng xốp 14h 100.000 22 dương đình nghệ, [GEOGRA…" at bounding box center [749, 379] width 1363 height 32
